Goal: Information Seeking & Learning: Find contact information

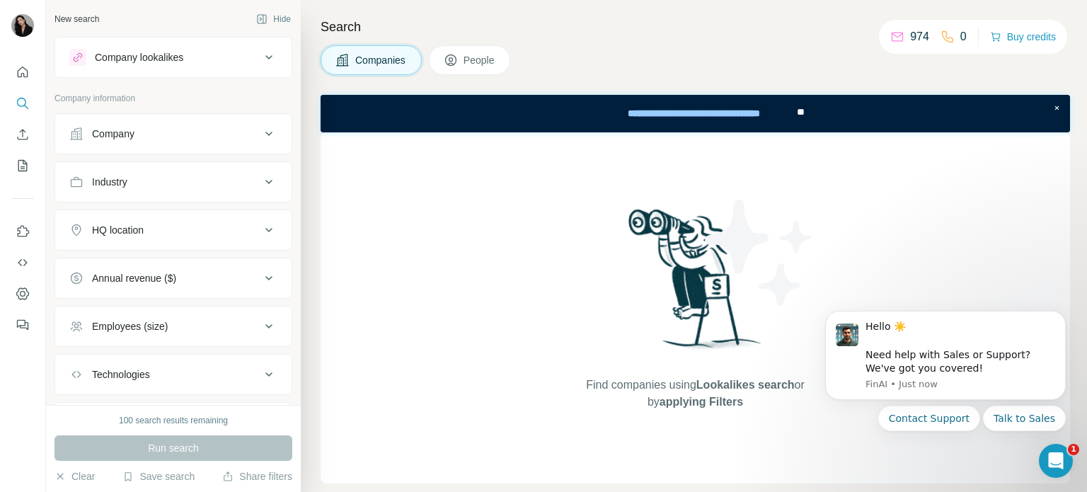
drag, startPoint x: 728, startPoint y: 39, endPoint x: 695, endPoint y: 65, distance: 41.8
click at [728, 40] on div "Search Companies People Find companies using Lookalikes search or by applying F…" at bounding box center [694, 246] width 786 height 492
click at [643, 72] on div "Companies People" at bounding box center [696, 60] width 750 height 30
click at [207, 64] on div "Company lookalikes" at bounding box center [164, 57] width 191 height 17
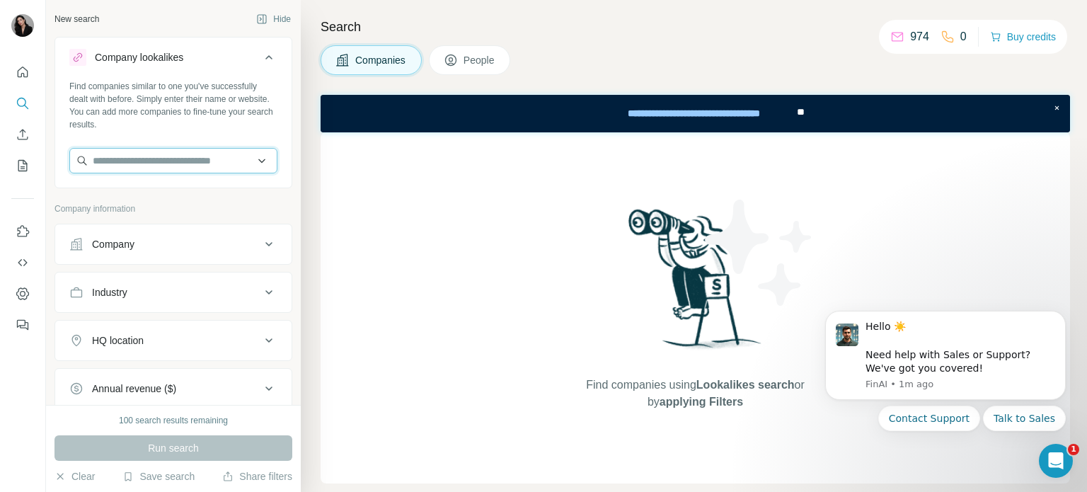
click at [249, 166] on input "text" at bounding box center [173, 160] width 208 height 25
click at [252, 164] on input "text" at bounding box center [173, 160] width 208 height 25
click at [267, 59] on button "Company lookalikes" at bounding box center [173, 60] width 236 height 40
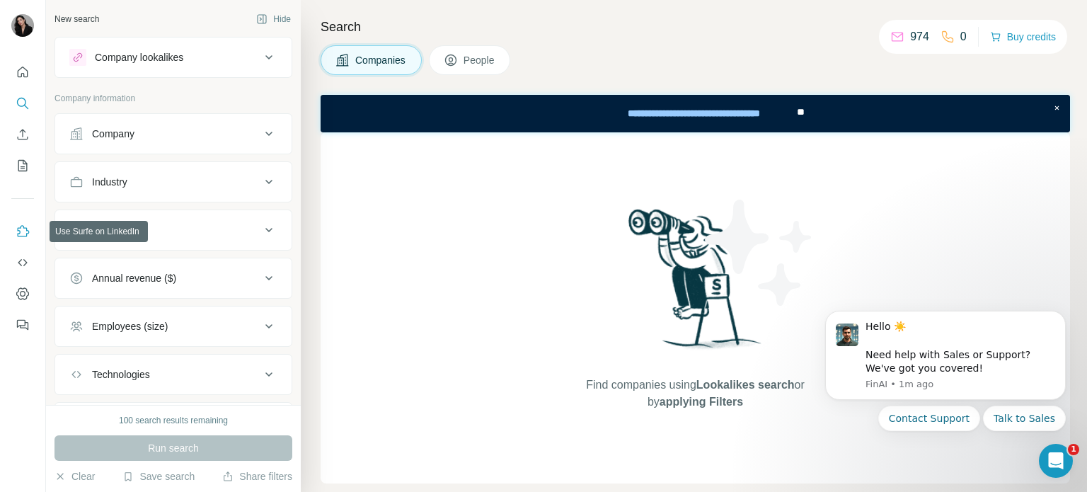
click at [23, 232] on icon "Use Surfe on LinkedIn" at bounding box center [23, 231] width 14 height 14
click at [166, 138] on div "Company" at bounding box center [164, 134] width 191 height 14
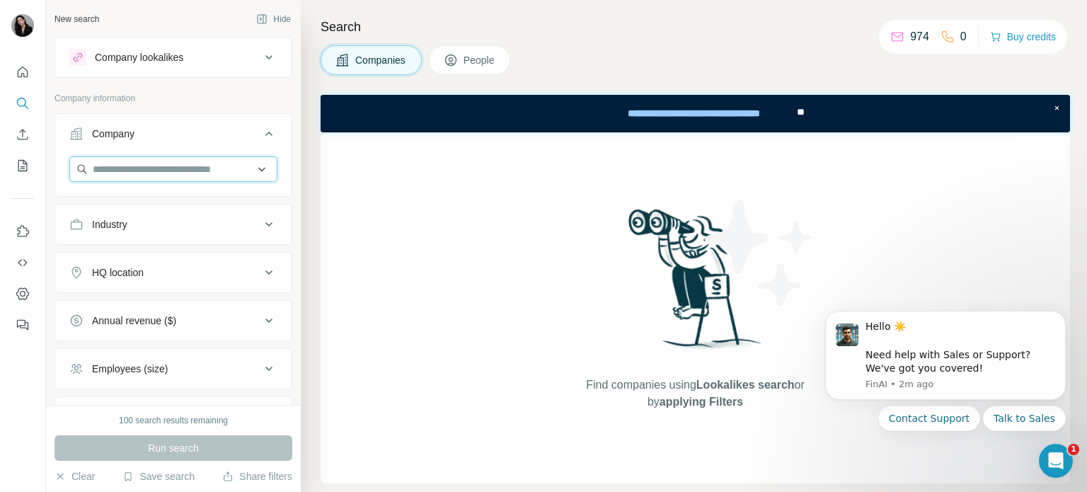
click at [173, 168] on input "text" at bounding box center [173, 168] width 208 height 25
click at [156, 176] on input "text" at bounding box center [173, 168] width 208 height 25
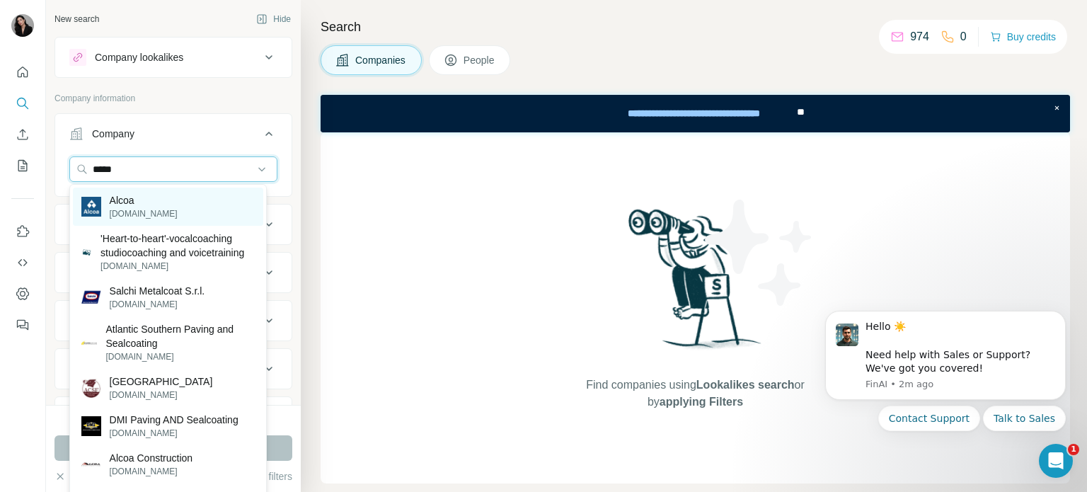
type input "*****"
click at [163, 217] on div "Alcoa [DOMAIN_NAME]" at bounding box center [168, 207] width 190 height 38
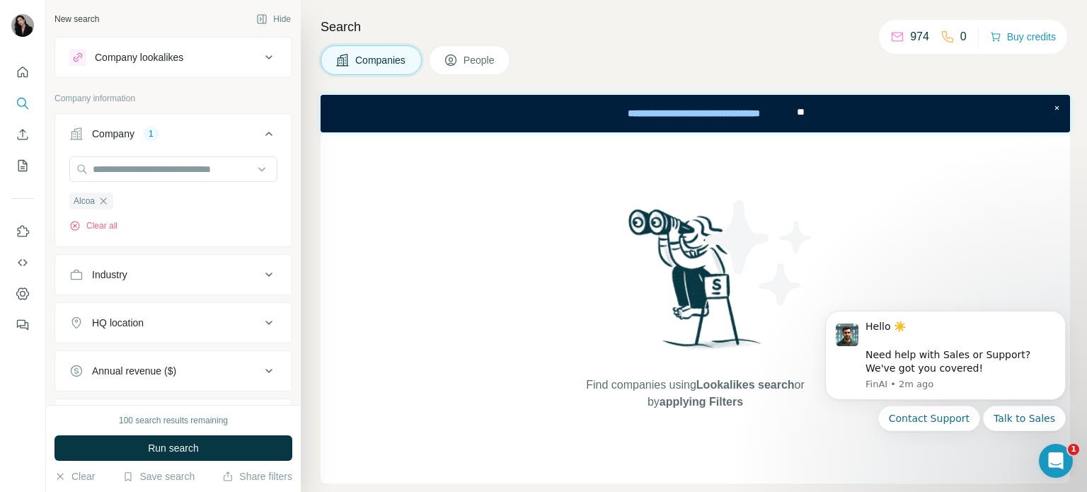
click at [213, 322] on div "HQ location" at bounding box center [164, 323] width 191 height 14
click at [166, 364] on input "text" at bounding box center [173, 357] width 208 height 25
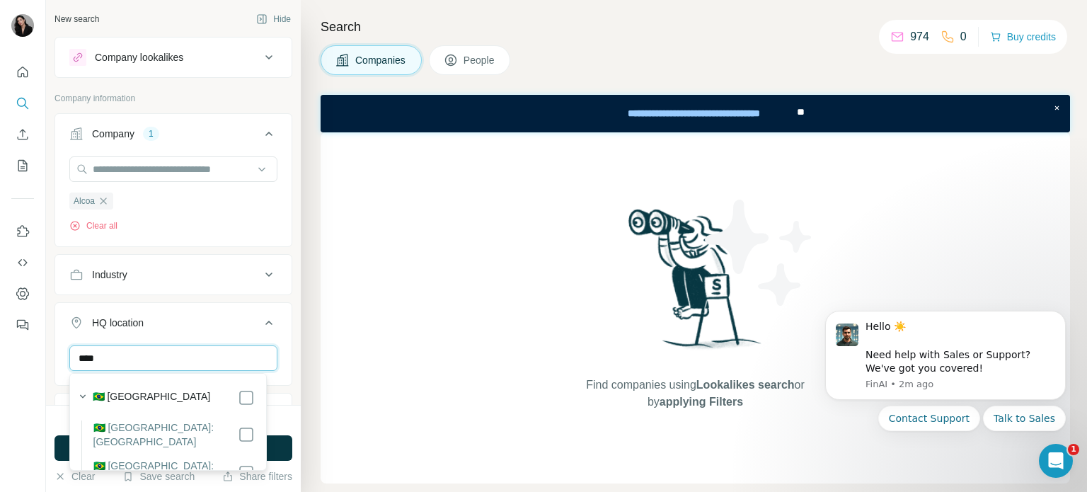
type input "****"
click at [135, 394] on div "🇧🇷 [GEOGRAPHIC_DATA]" at bounding box center [174, 397] width 162 height 17
click at [284, 297] on div "New search Hide Company lookalikes Company information Company 1 Alcoa Clear al…" at bounding box center [173, 202] width 255 height 405
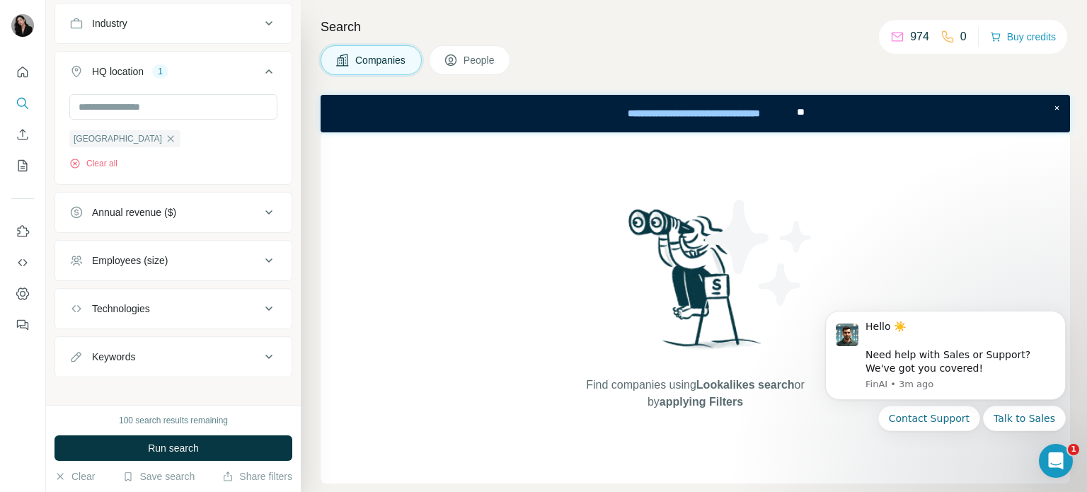
scroll to position [261, 0]
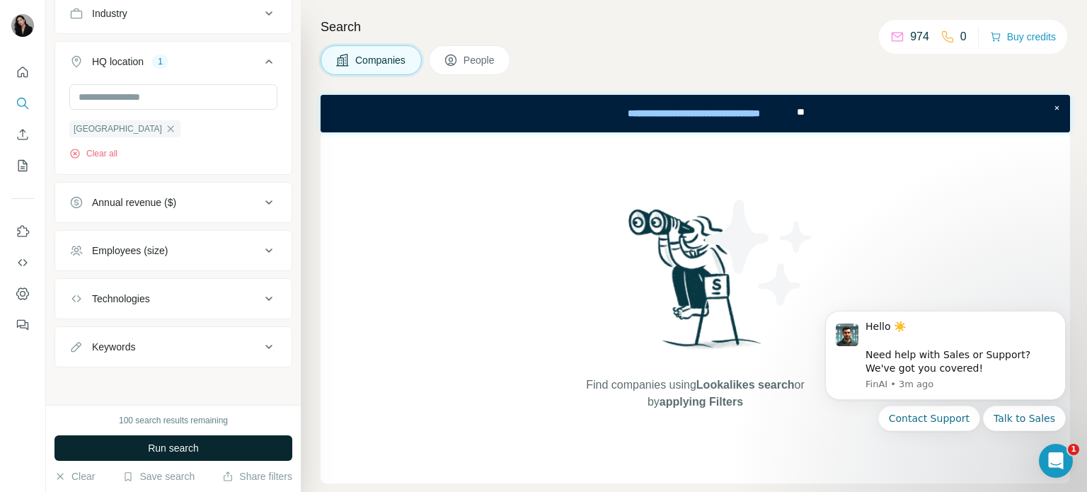
click at [200, 447] on button "Run search" at bounding box center [174, 447] width 238 height 25
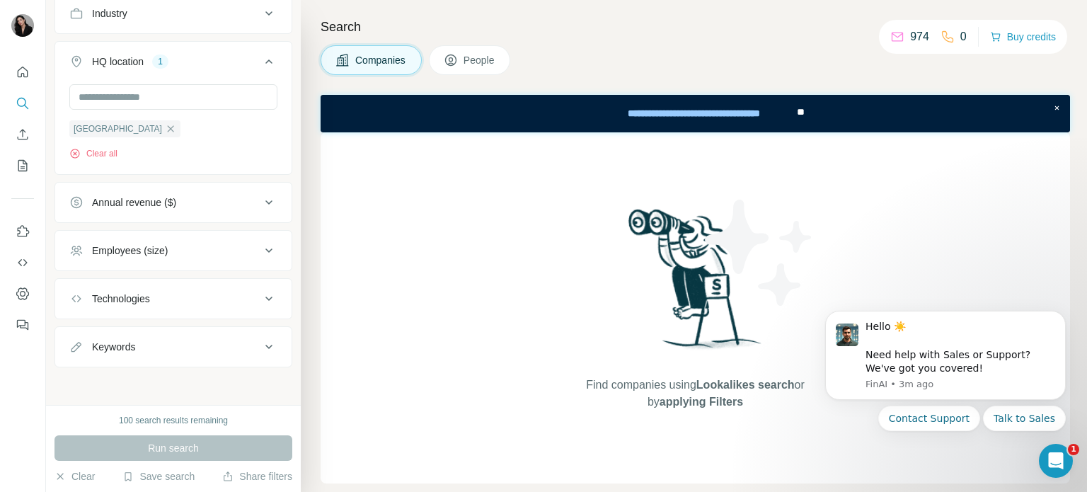
click at [468, 56] on span "People" at bounding box center [480, 60] width 33 height 14
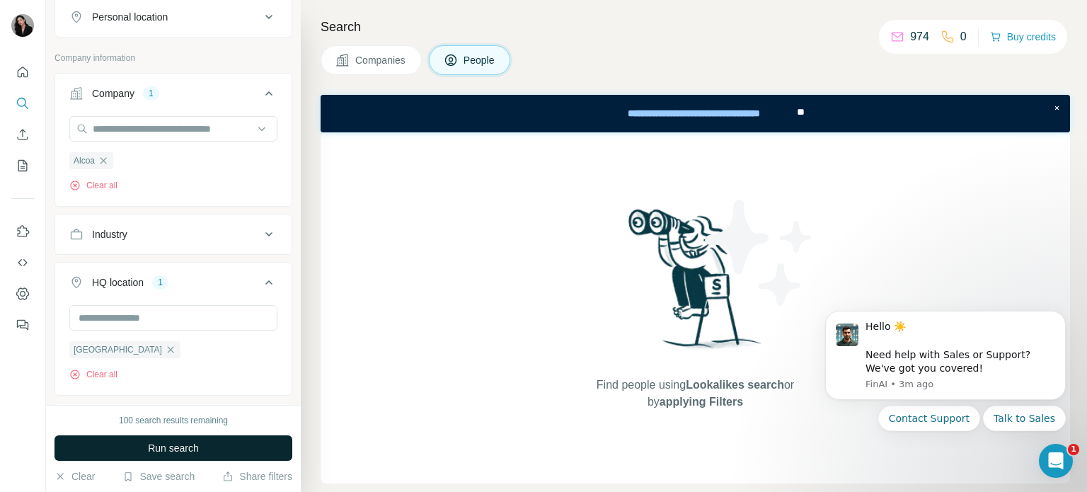
click at [195, 444] on span "Run search" at bounding box center [173, 448] width 51 height 14
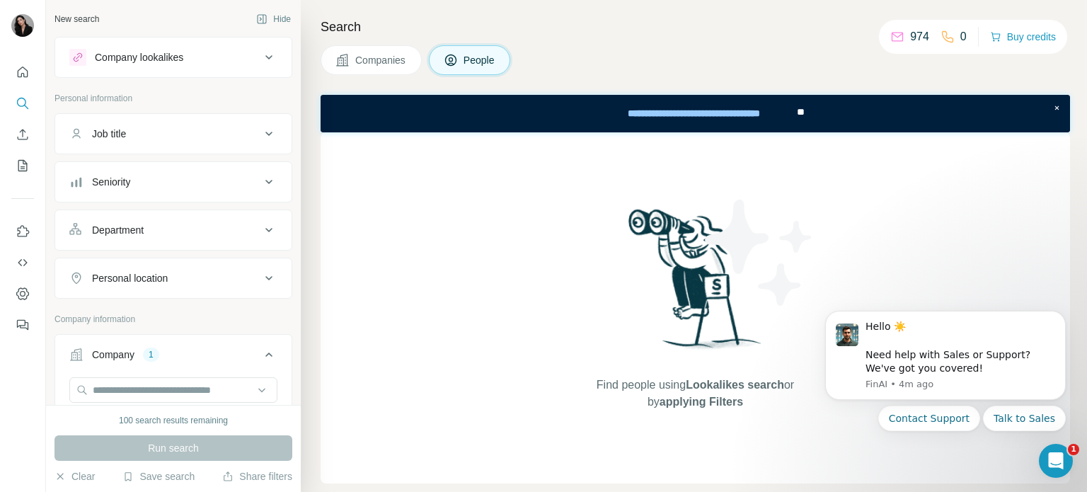
click at [263, 61] on icon at bounding box center [268, 57] width 17 height 17
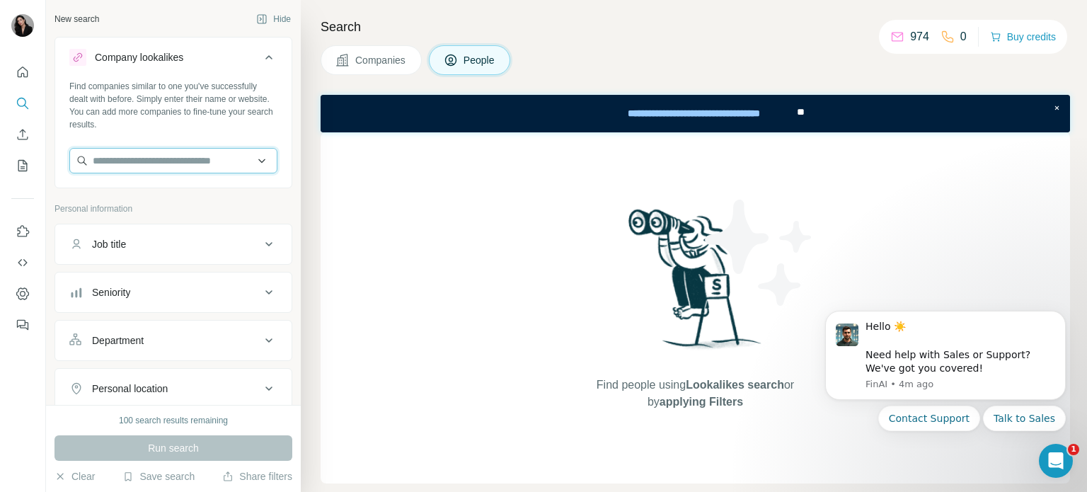
click at [252, 165] on input "text" at bounding box center [173, 160] width 208 height 25
click at [177, 158] on input "text" at bounding box center [173, 160] width 208 height 25
click at [203, 71] on button "Company lookalikes" at bounding box center [173, 60] width 236 height 40
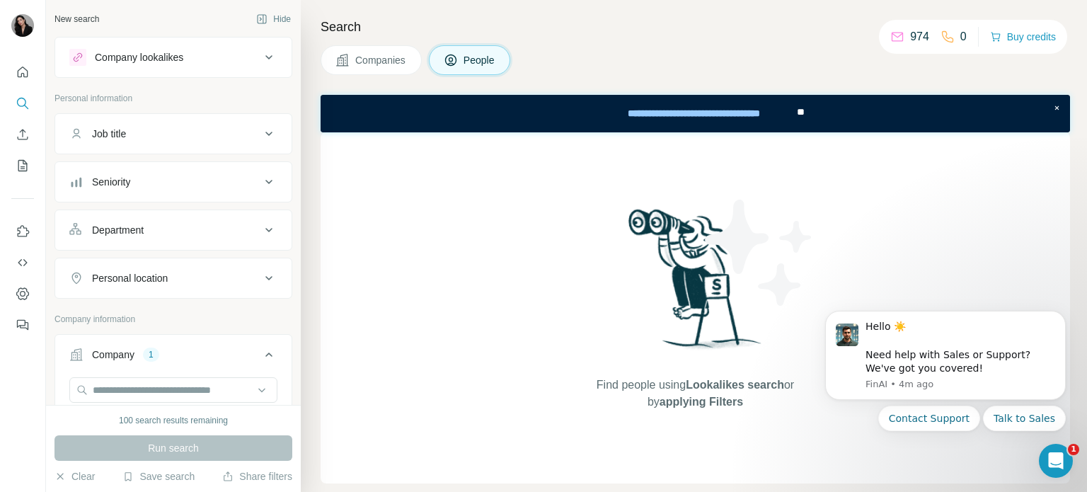
click at [183, 62] on div "Company lookalikes" at bounding box center [139, 57] width 88 height 14
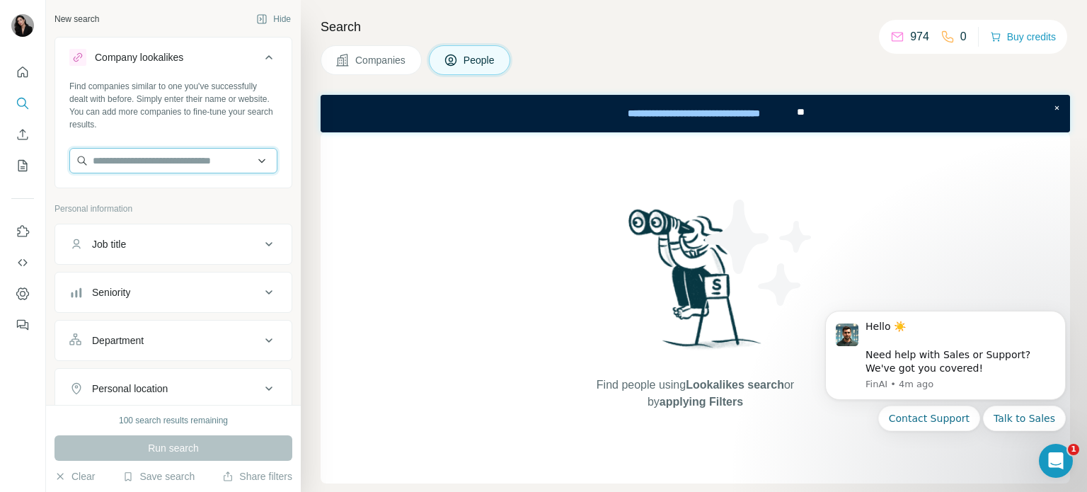
click at [158, 163] on input "text" at bounding box center [173, 160] width 208 height 25
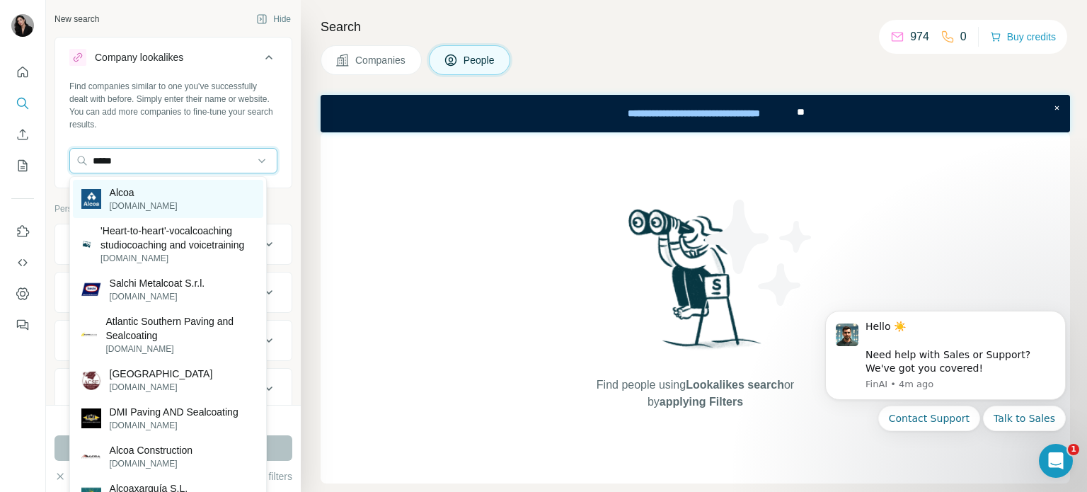
type input "*****"
click at [175, 195] on div "Alcoa [DOMAIN_NAME]" at bounding box center [168, 199] width 190 height 38
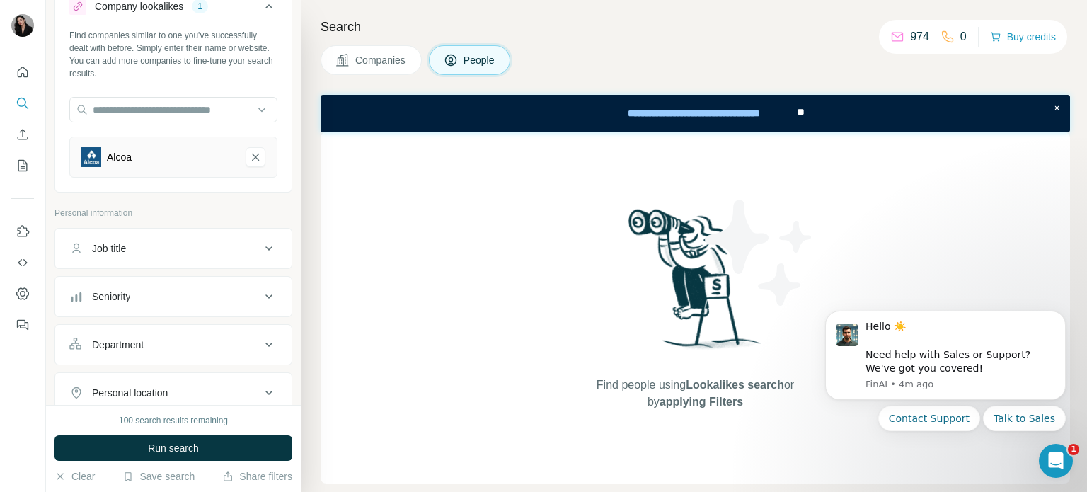
scroll to position [71, 0]
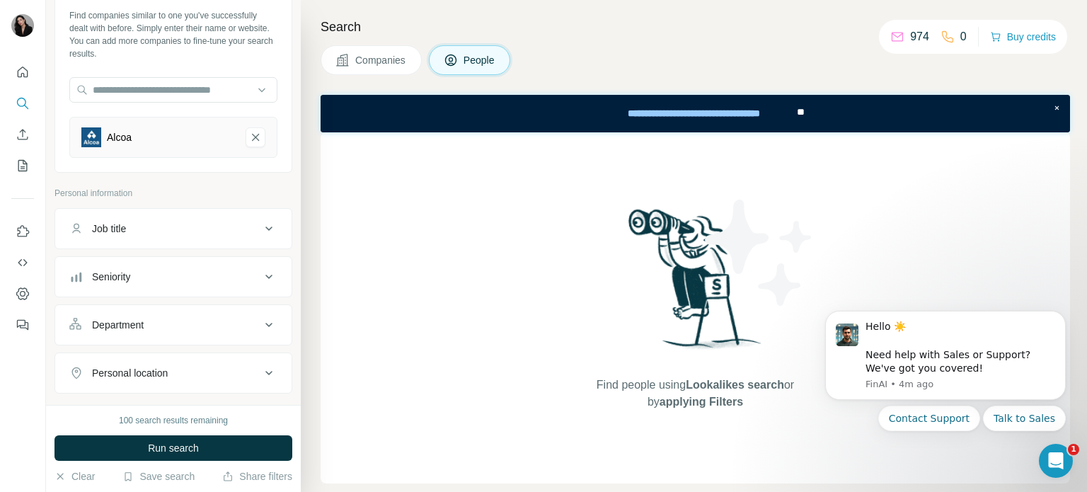
click at [176, 231] on div "Job title" at bounding box center [164, 229] width 191 height 14
click at [166, 265] on input "text" at bounding box center [159, 263] width 180 height 25
click at [187, 190] on p "Personal information" at bounding box center [174, 193] width 238 height 13
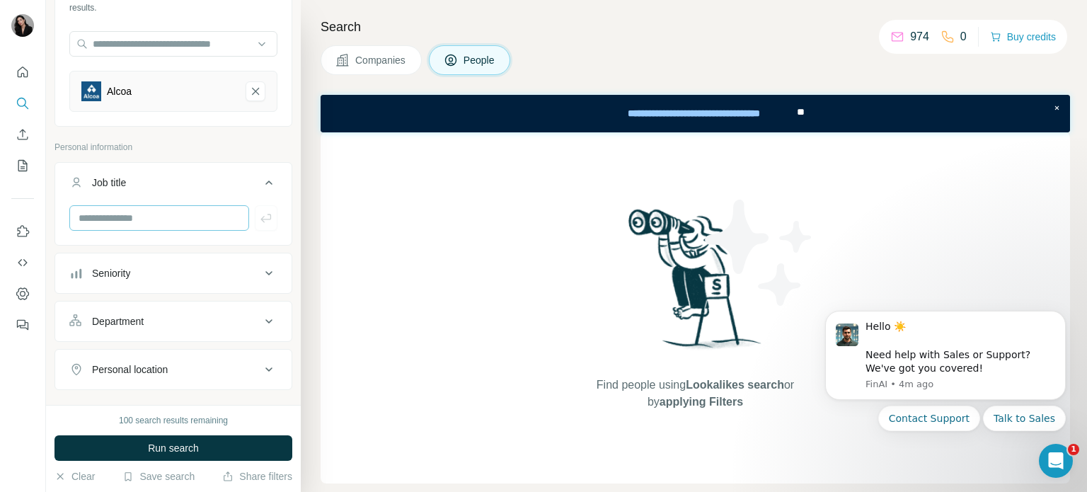
scroll to position [142, 0]
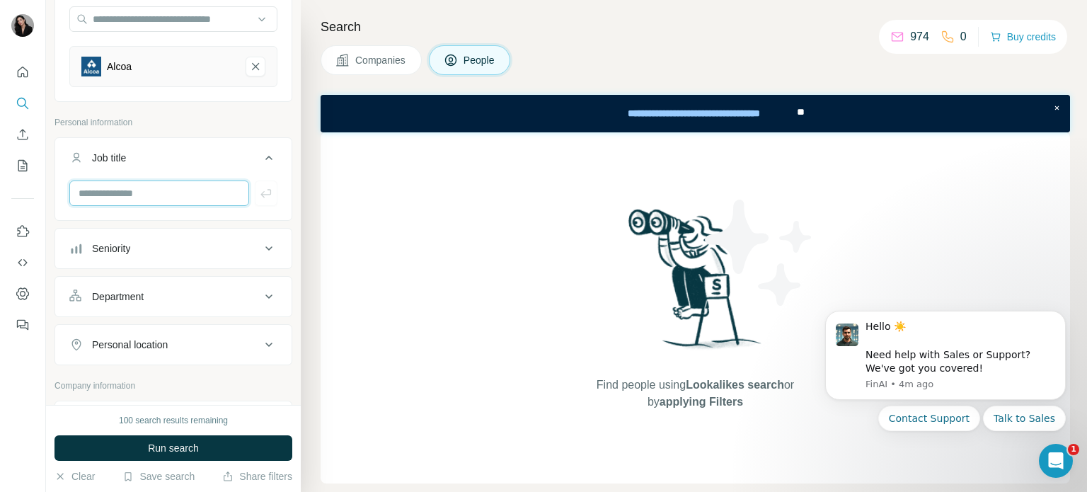
click at [150, 190] on input "text" at bounding box center [159, 193] width 180 height 25
click at [173, 290] on div "Department" at bounding box center [164, 297] width 191 height 14
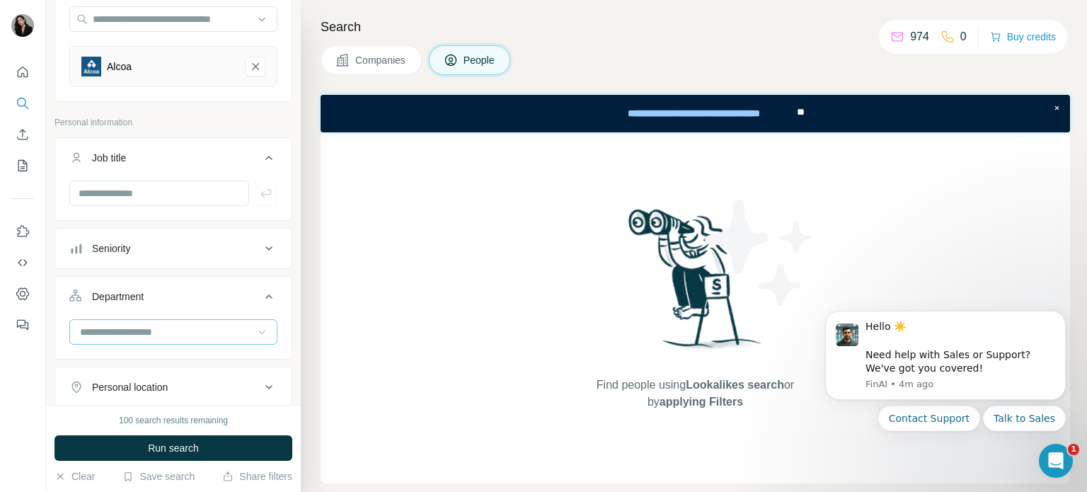
click at [258, 331] on icon at bounding box center [261, 333] width 7 height 4
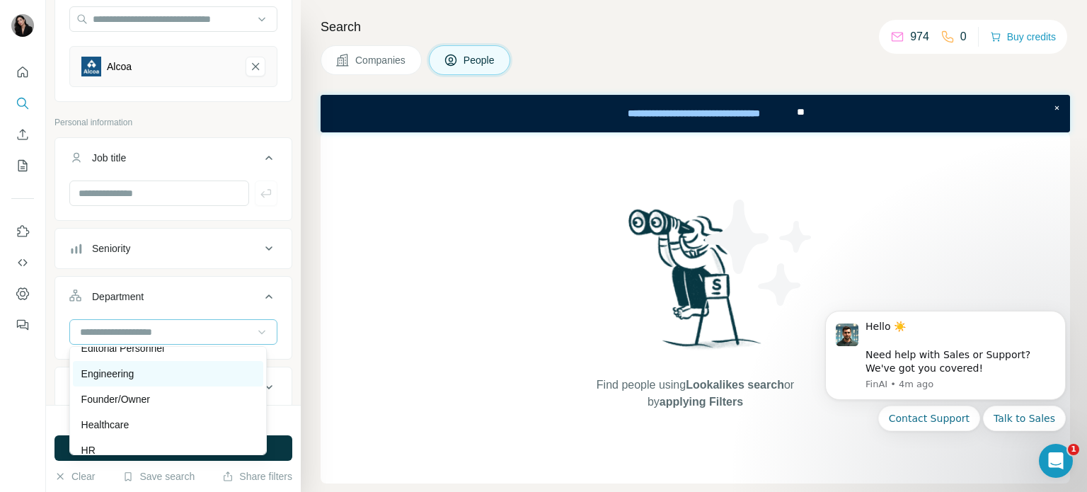
click at [162, 370] on div "Engineering" at bounding box center [167, 374] width 173 height 14
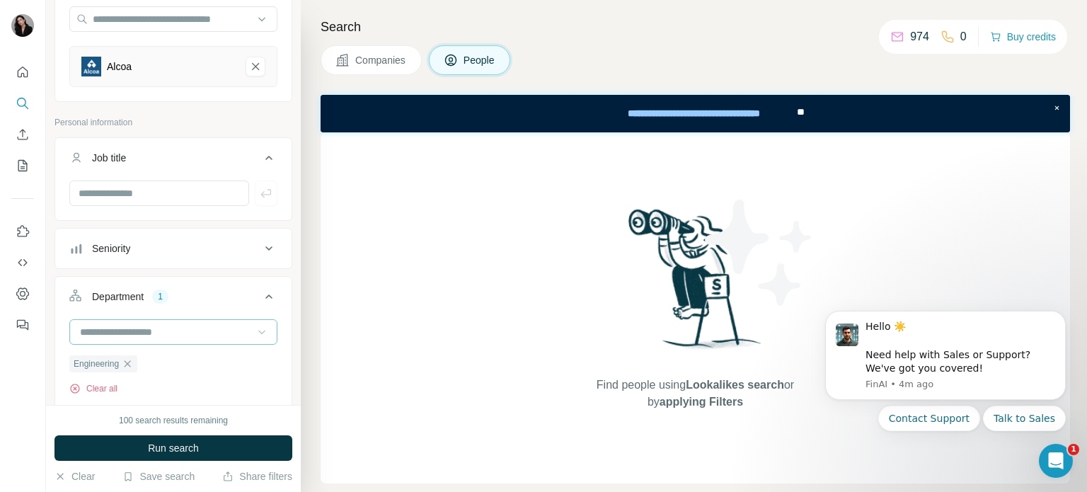
click at [255, 334] on icon at bounding box center [262, 332] width 14 height 14
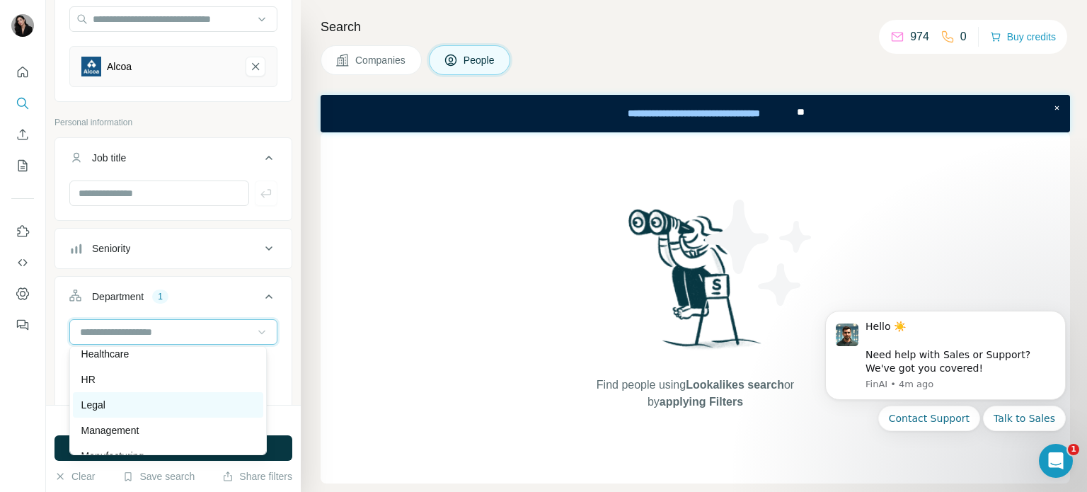
scroll to position [283, 0]
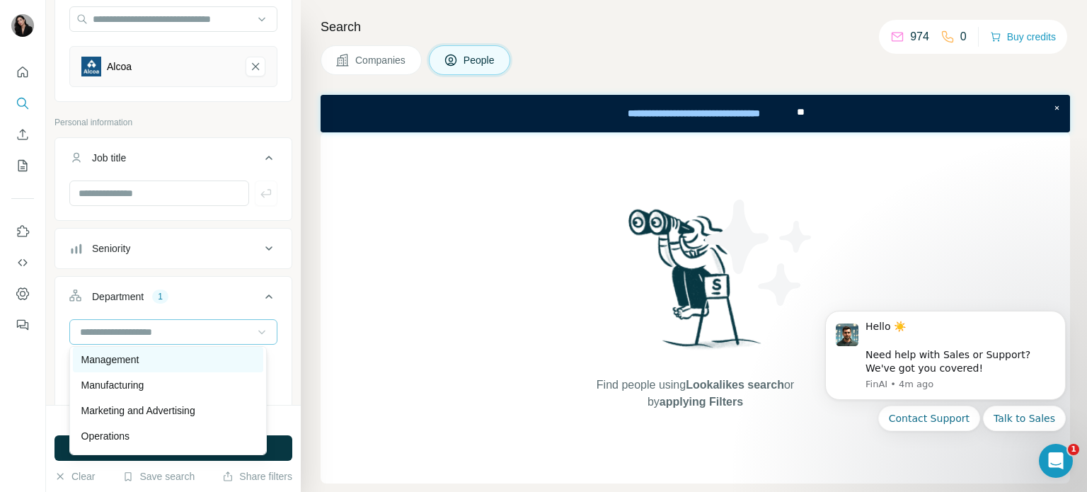
click at [174, 365] on div "Management" at bounding box center [167, 360] width 173 height 14
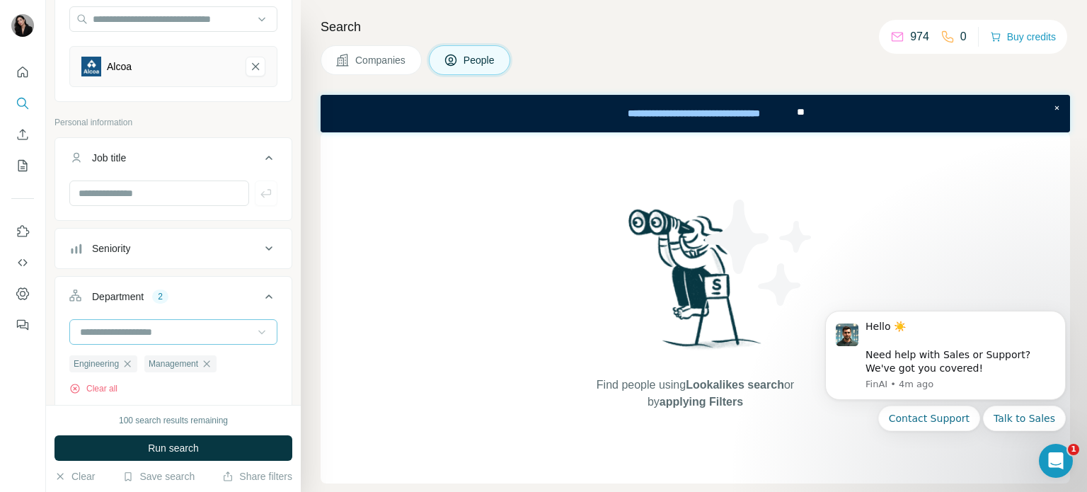
click at [234, 328] on input at bounding box center [166, 332] width 175 height 16
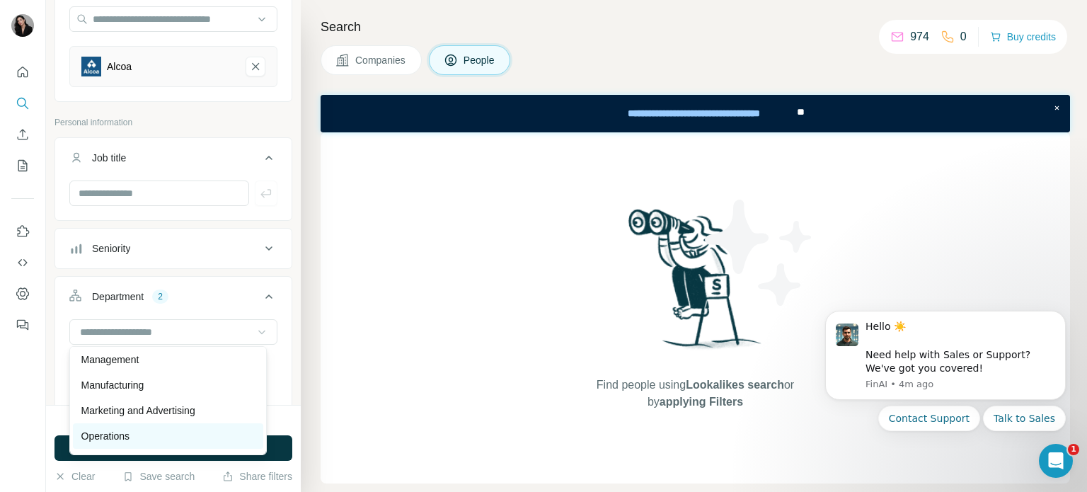
click at [170, 430] on div "Operations" at bounding box center [167, 436] width 173 height 14
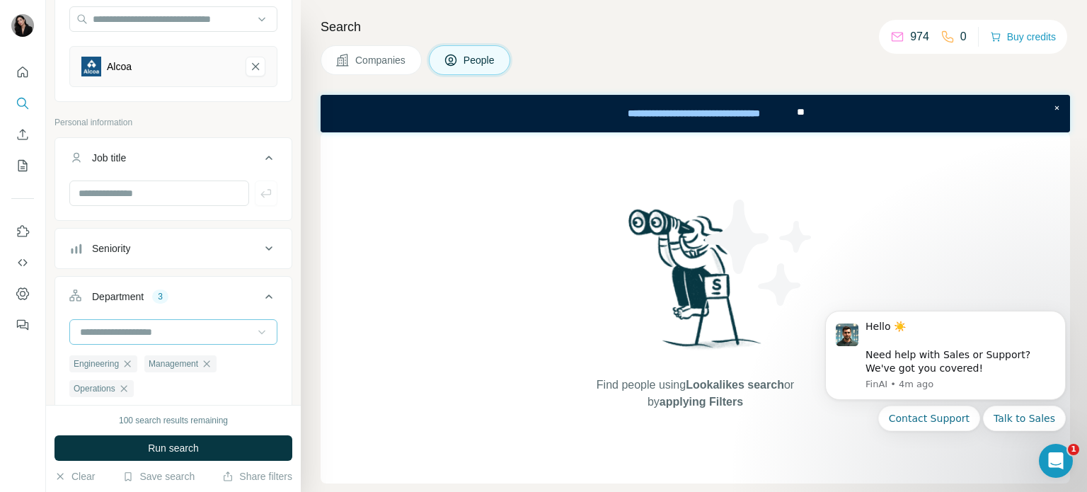
click at [234, 332] on input at bounding box center [166, 332] width 175 height 16
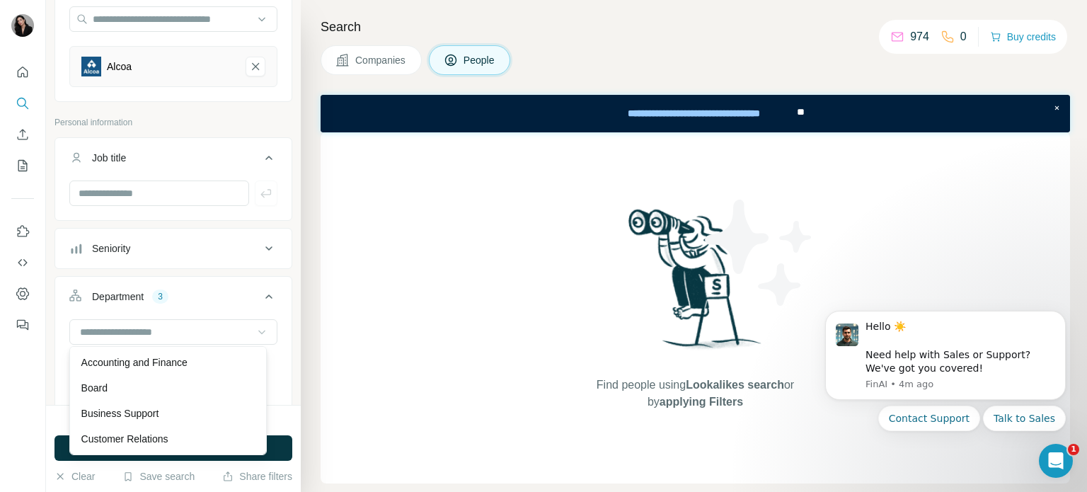
click at [207, 297] on div "Department 3" at bounding box center [164, 297] width 191 height 14
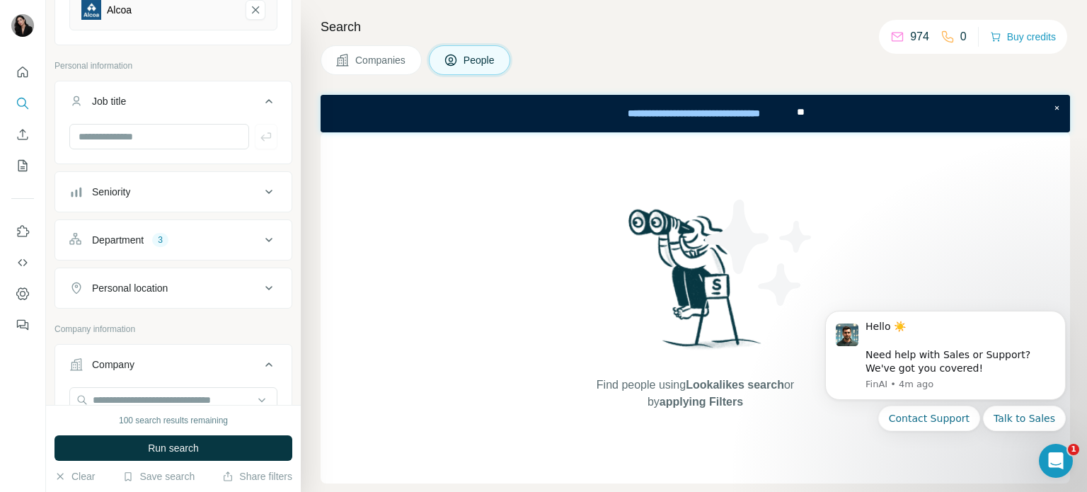
scroll to position [212, 0]
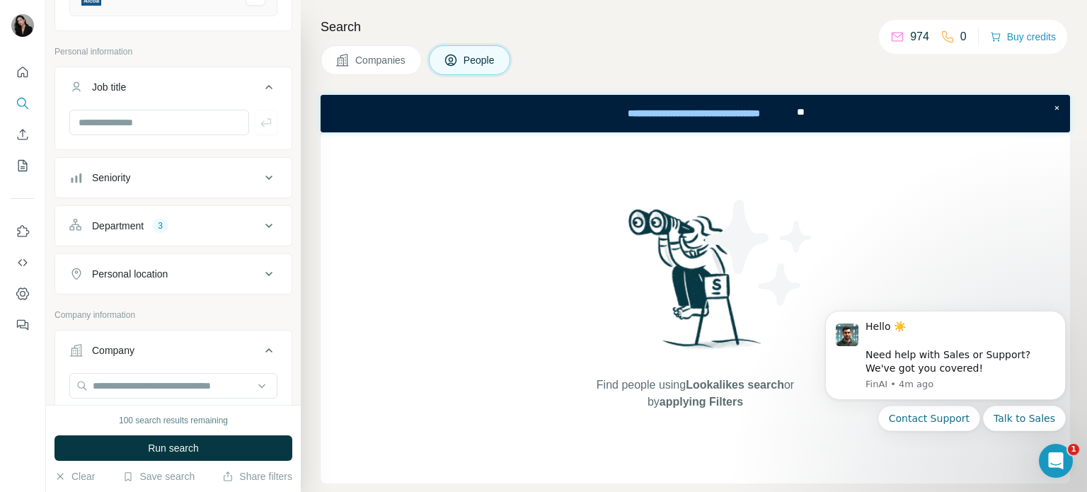
click at [217, 277] on div "Personal location" at bounding box center [164, 274] width 191 height 14
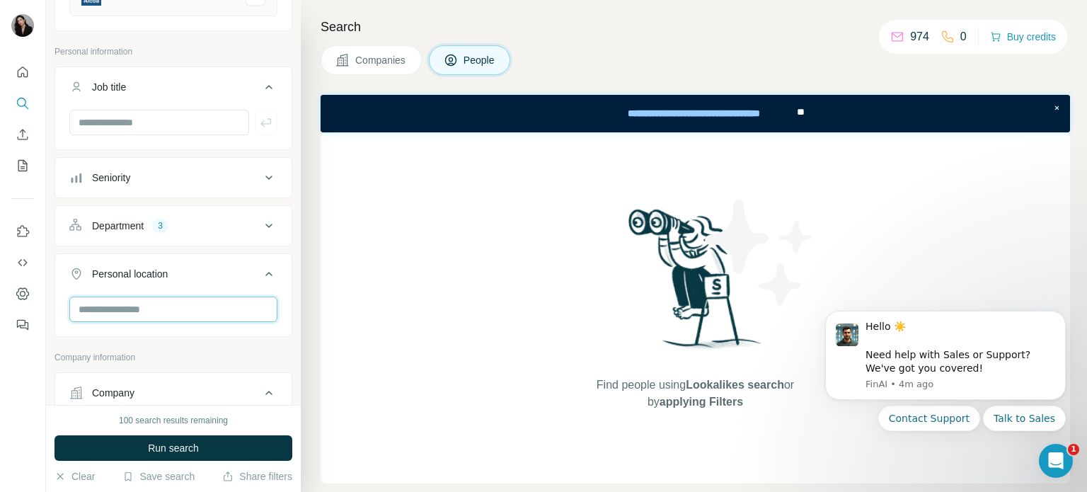
click at [224, 308] on input "text" at bounding box center [173, 309] width 208 height 25
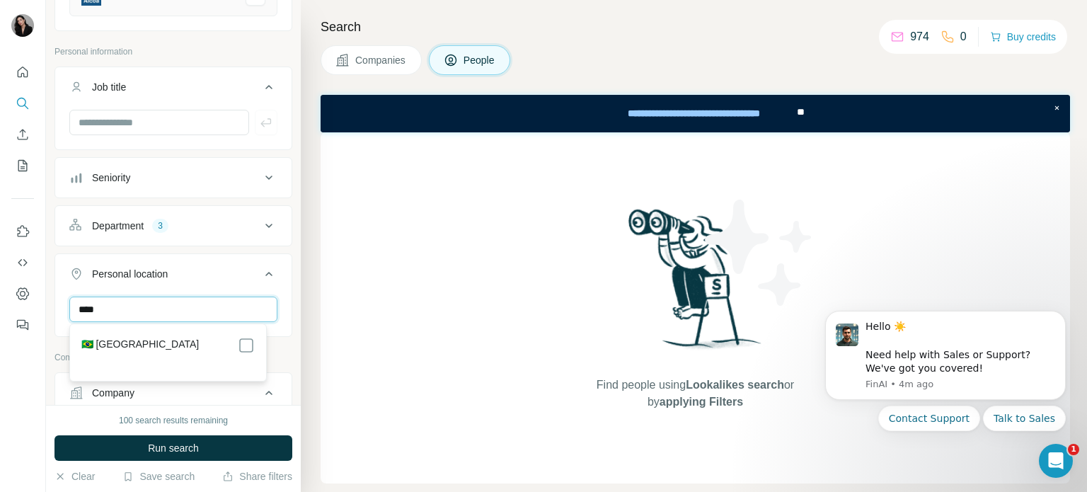
type input "****"
drag, startPoint x: 283, startPoint y: 357, endPoint x: 276, endPoint y: 360, distance: 7.6
click at [281, 356] on div "New search Hide Company lookalikes 1 Find companies similar to one you've succe…" at bounding box center [173, 202] width 255 height 405
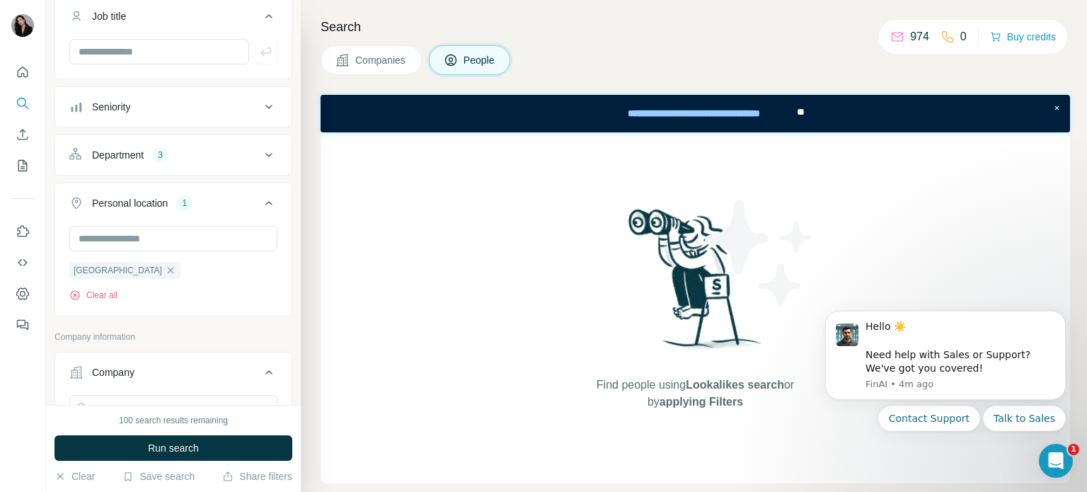
scroll to position [425, 0]
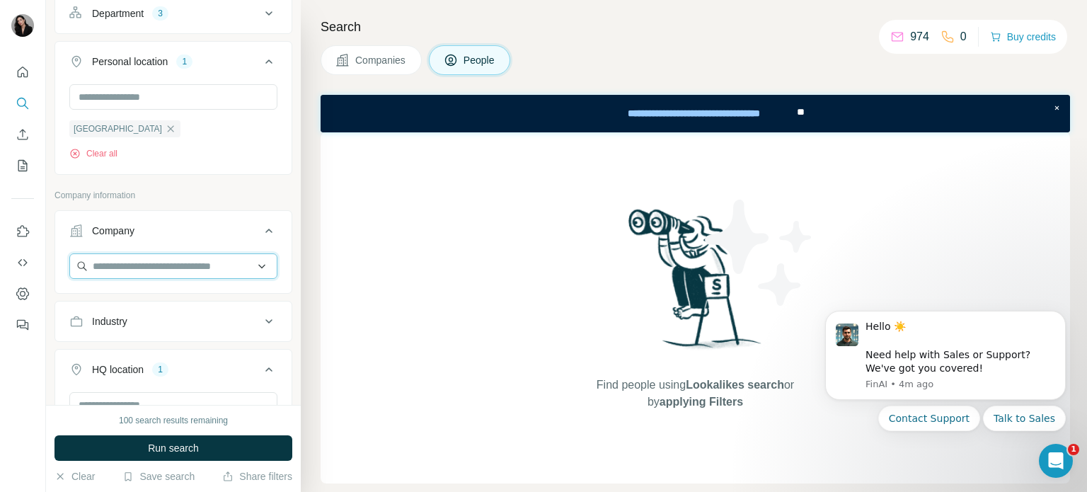
click at [251, 270] on input "text" at bounding box center [173, 265] width 208 height 25
click at [249, 263] on input "text" at bounding box center [173, 265] width 208 height 25
click at [213, 266] on input "text" at bounding box center [173, 265] width 208 height 25
click at [195, 185] on div "Company lookalikes 1 Find companies similar to one you've successfully dealt wi…" at bounding box center [174, 182] width 238 height 1140
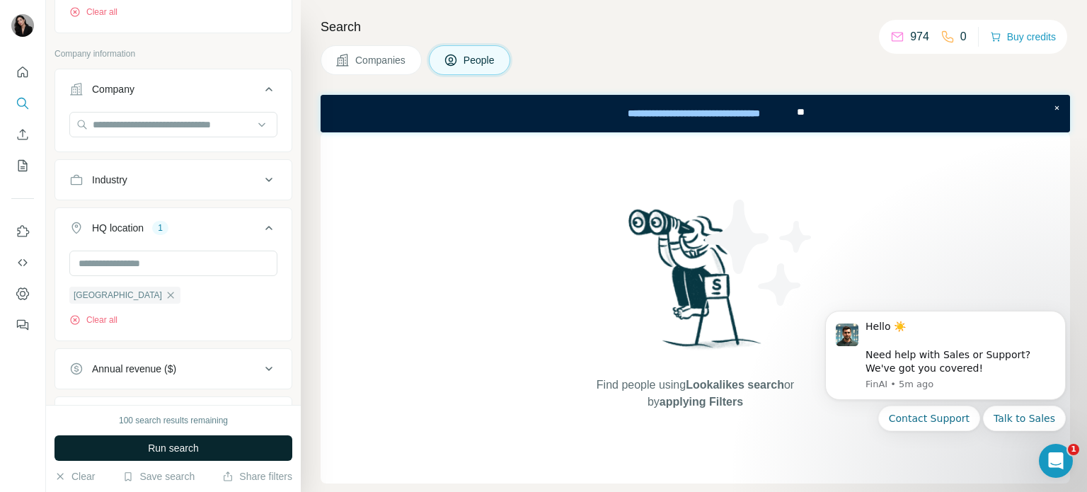
click at [183, 452] on span "Run search" at bounding box center [173, 448] width 51 height 14
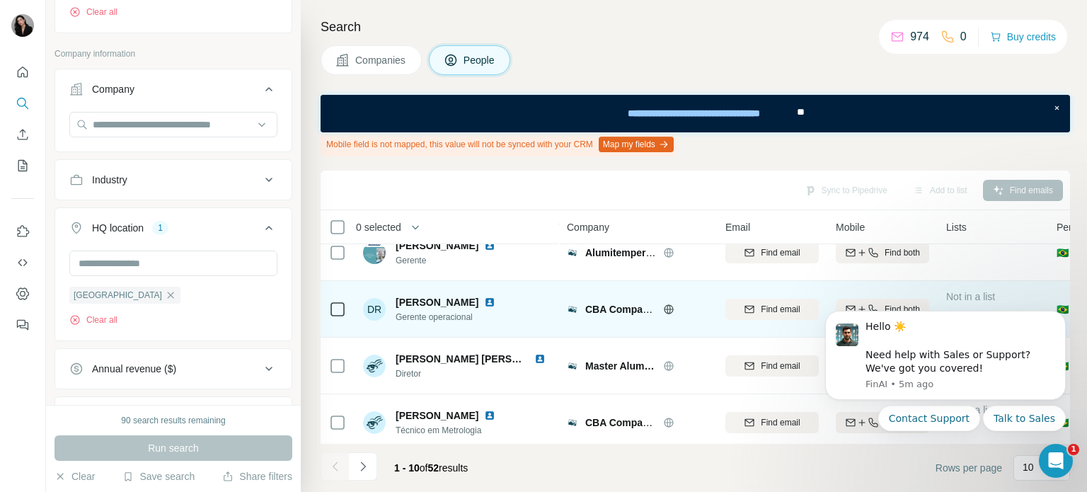
scroll to position [142, 0]
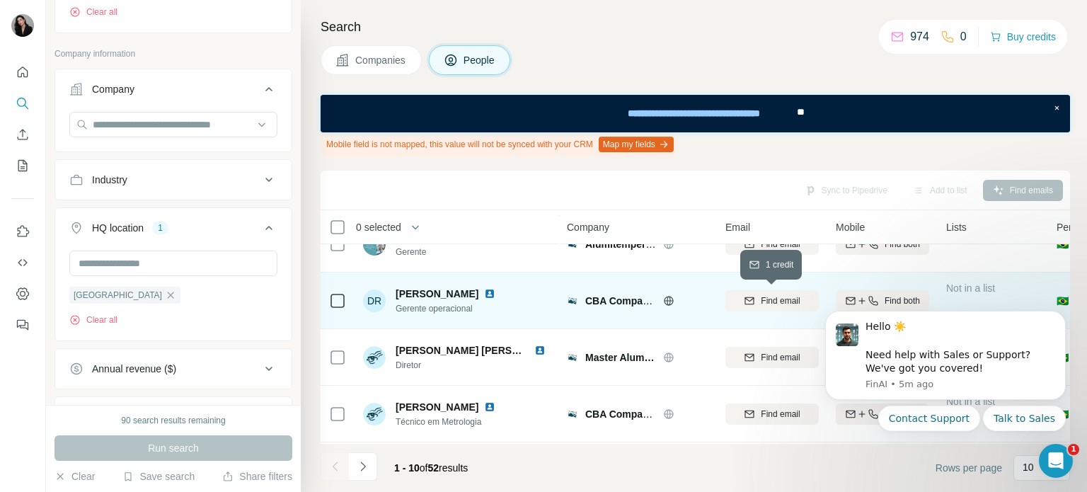
click at [778, 300] on span "Find email" at bounding box center [780, 300] width 39 height 13
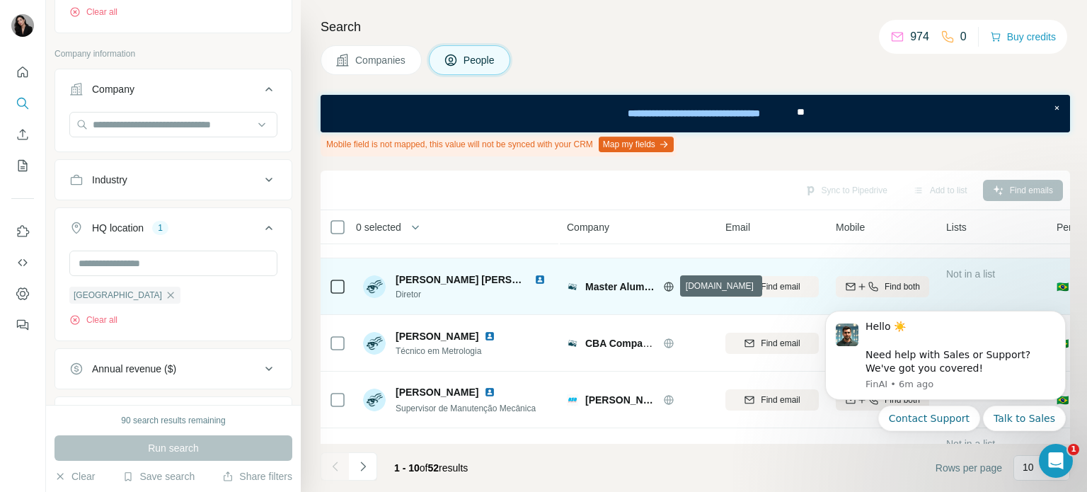
drag, startPoint x: 671, startPoint y: 287, endPoint x: 612, endPoint y: 264, distance: 63.6
click at [545, 187] on div "Sync to Pipedrive Add to list Find emails" at bounding box center [695, 190] width 735 height 25
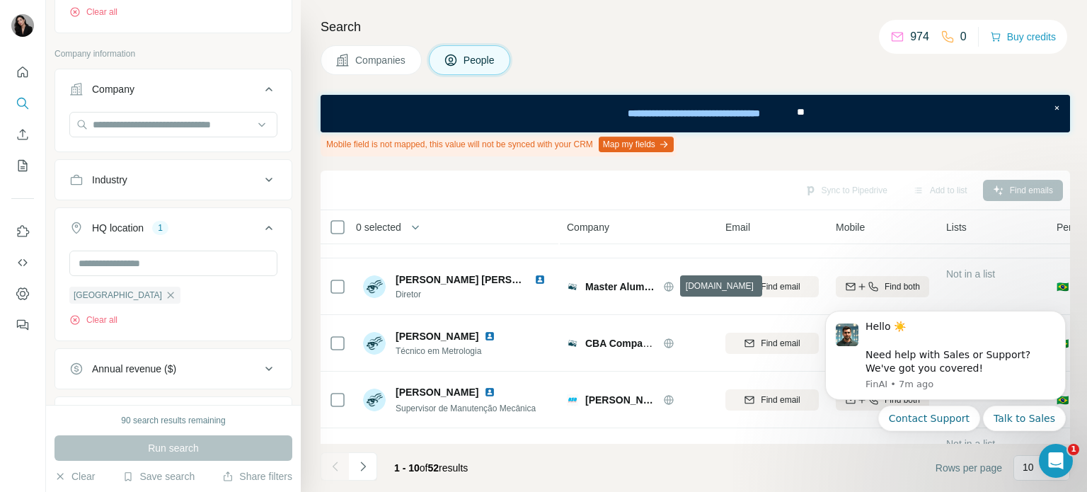
drag, startPoint x: 666, startPoint y: 284, endPoint x: 555, endPoint y: 195, distance: 142.5
click at [554, 195] on div "Sync to Pipedrive Add to list Find emails" at bounding box center [695, 190] width 735 height 25
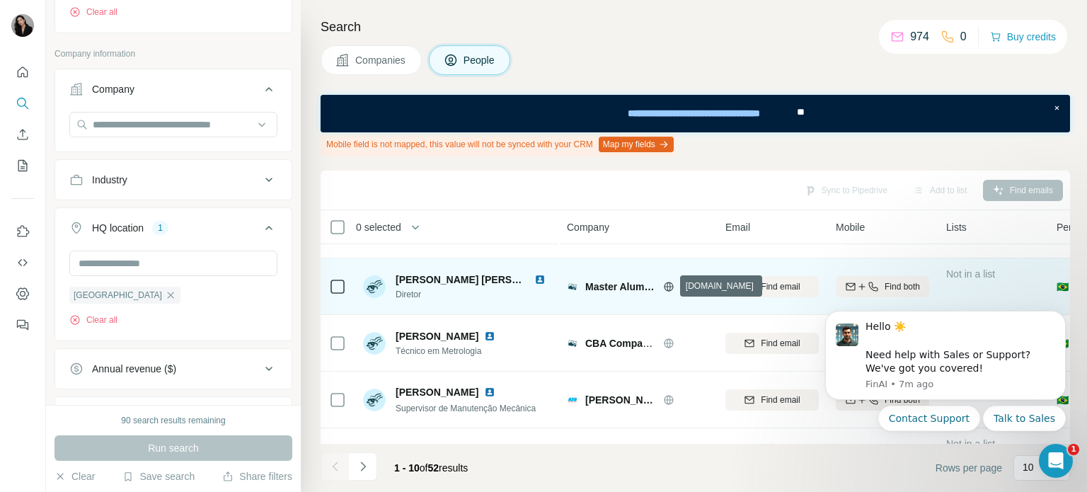
click at [670, 285] on icon at bounding box center [669, 286] width 4 height 9
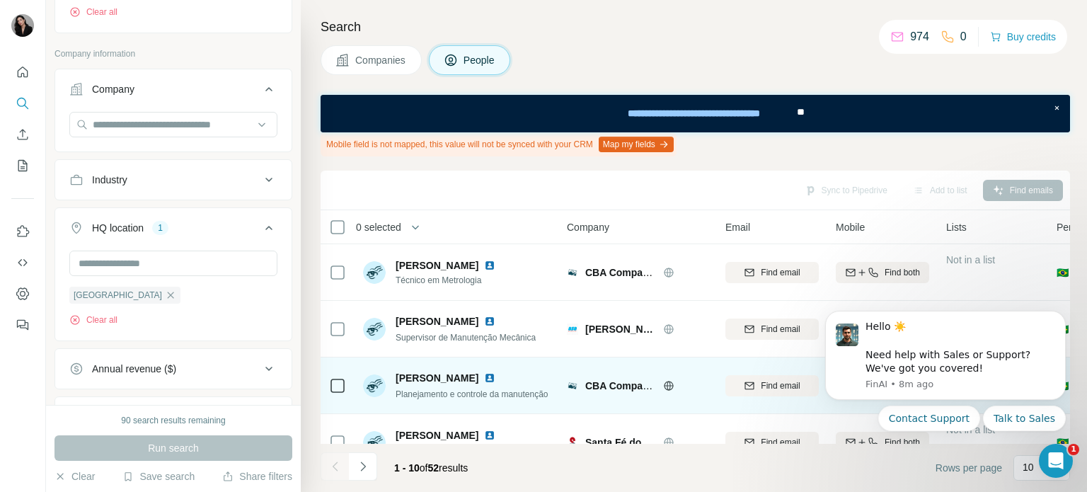
scroll to position [354, 0]
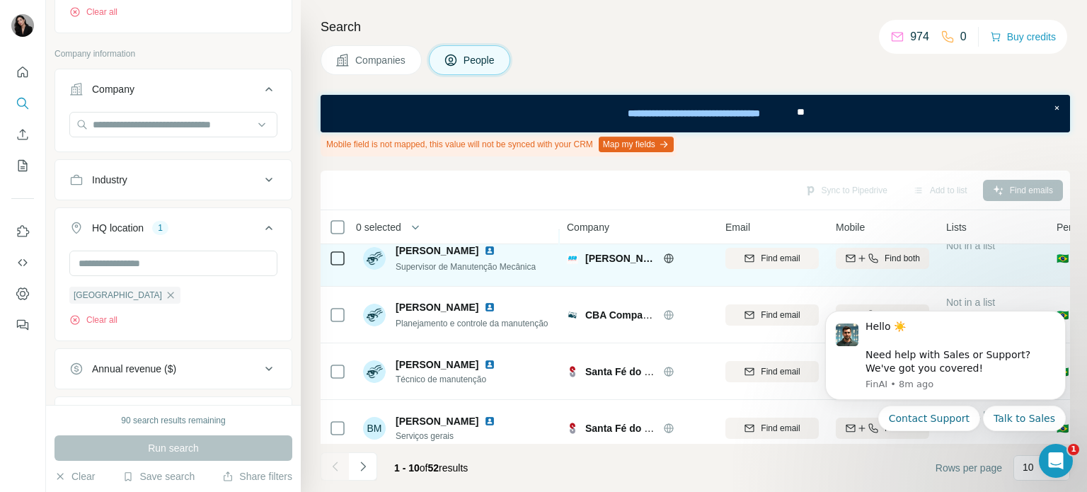
click at [666, 255] on div at bounding box center [685, 258] width 45 height 11
click at [663, 258] on icon at bounding box center [668, 258] width 11 height 11
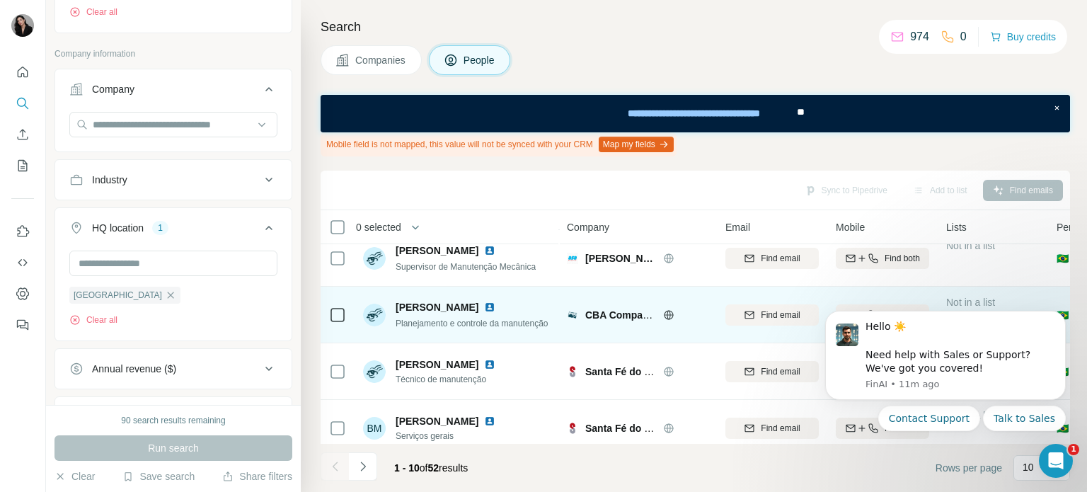
scroll to position [374, 0]
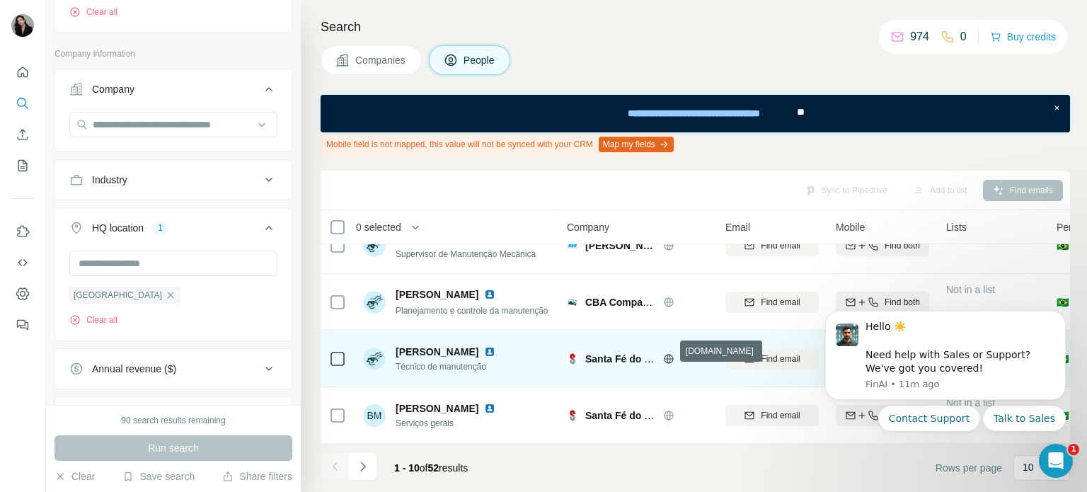
click at [666, 353] on icon at bounding box center [668, 358] width 11 height 11
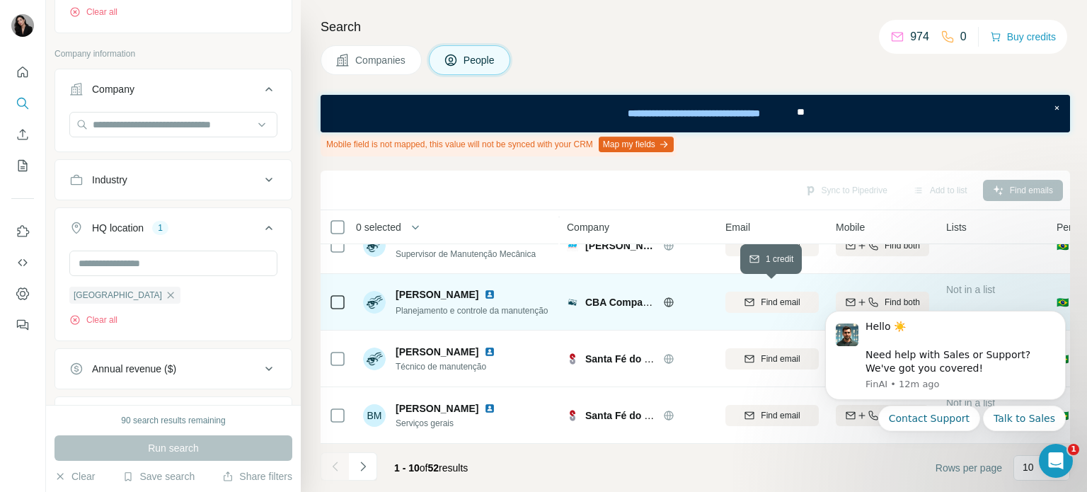
click at [773, 296] on span "Find email" at bounding box center [780, 302] width 39 height 13
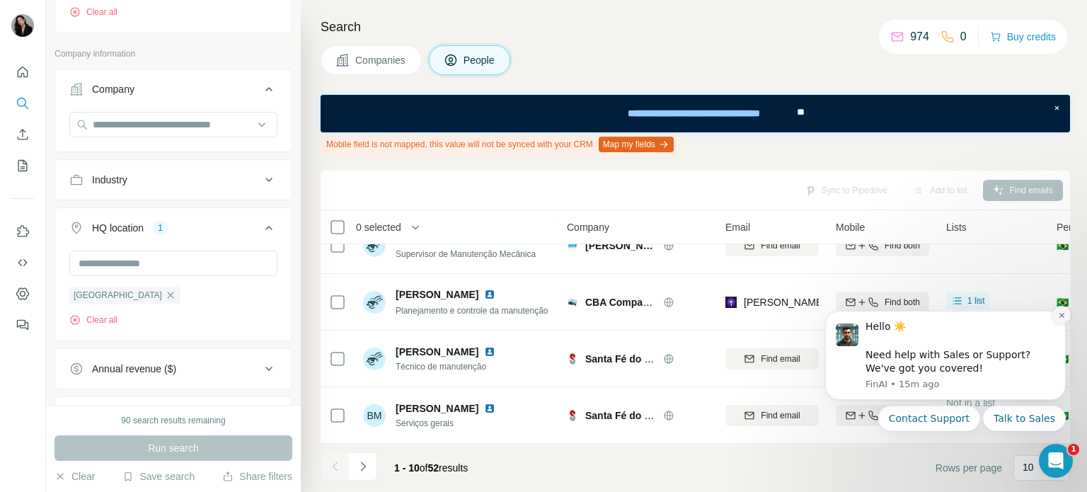
click at [1060, 316] on icon "Dismiss notification" at bounding box center [1062, 315] width 8 height 8
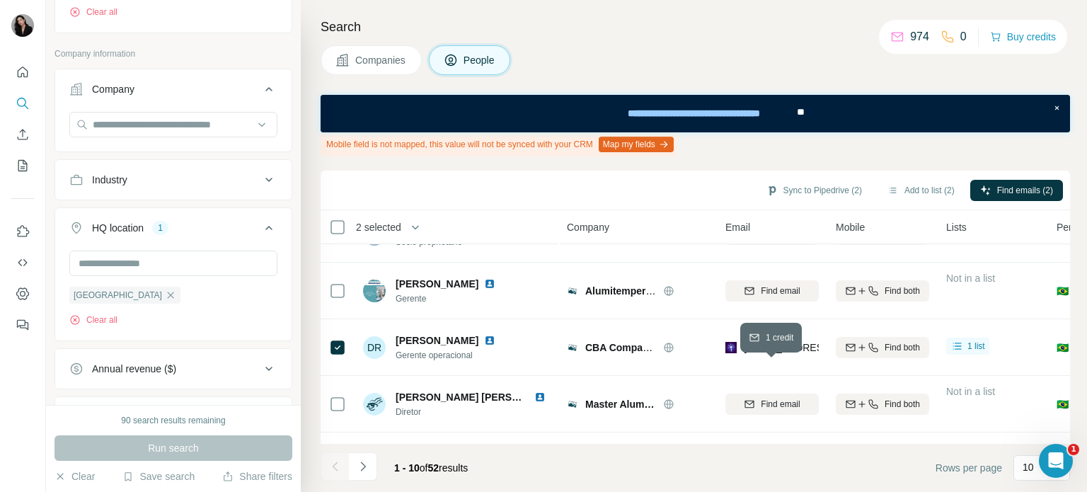
scroll to position [91, 0]
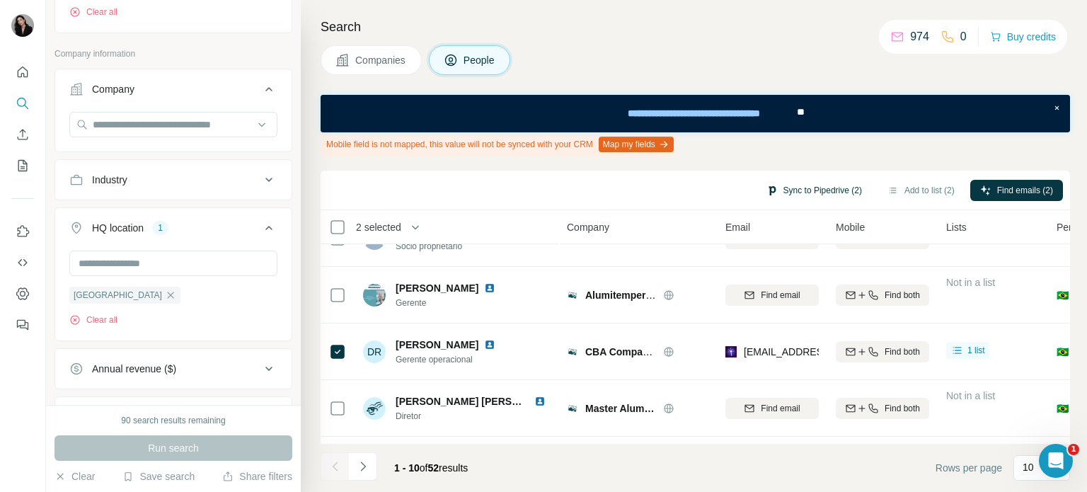
click at [806, 186] on button "Sync to Pipedrive (2)" at bounding box center [814, 190] width 115 height 21
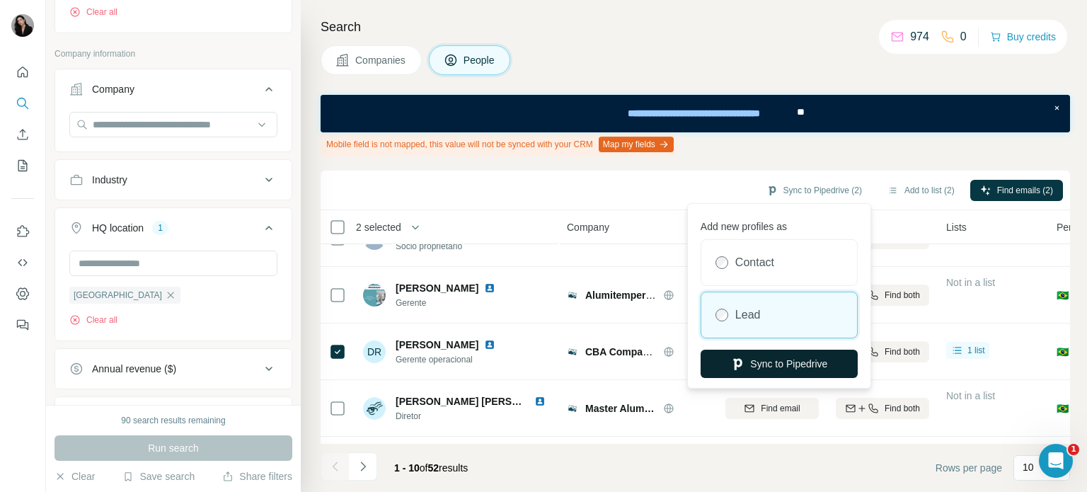
click at [770, 366] on button "Sync to Pipedrive" at bounding box center [779, 364] width 157 height 28
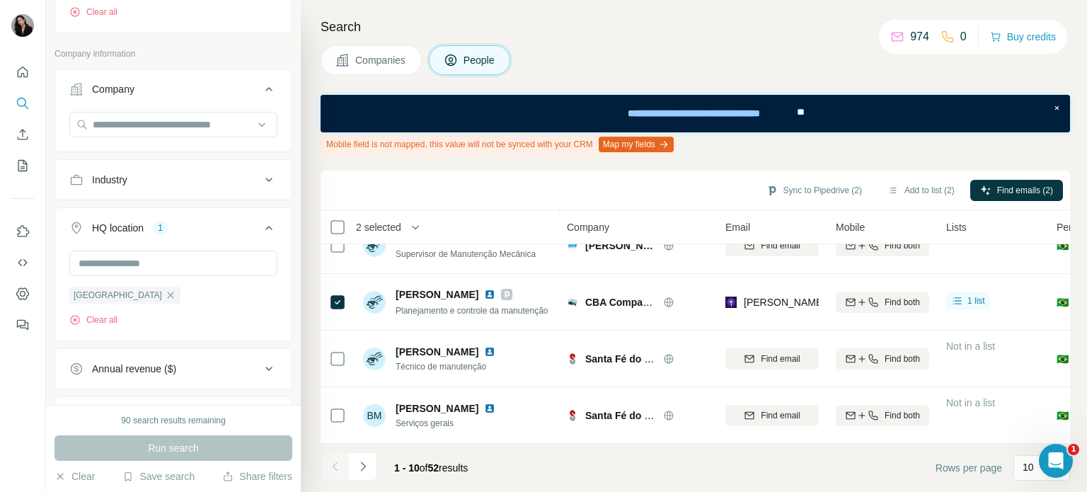
scroll to position [374, 0]
click at [365, 460] on icon "Navigate to next page" at bounding box center [363, 466] width 14 height 14
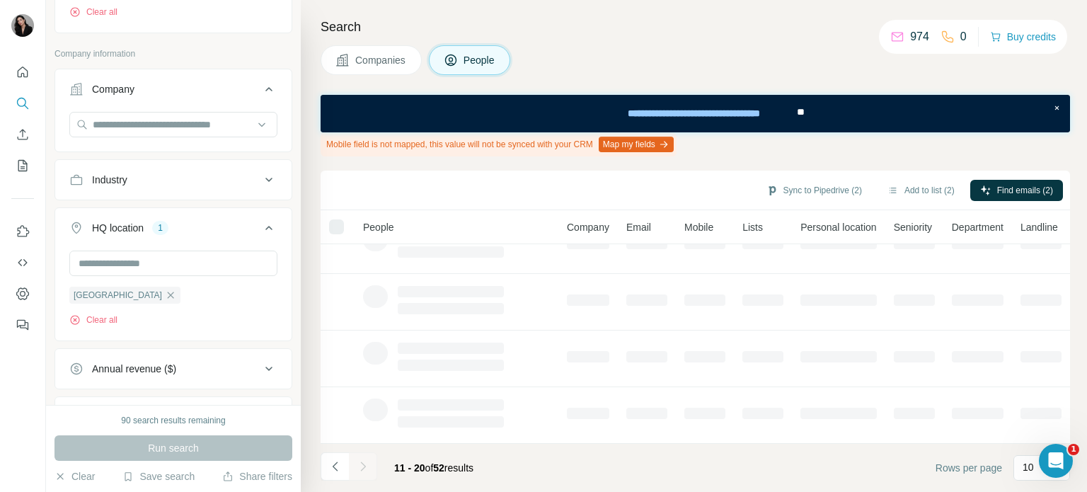
click at [340, 469] on icon "Navigate to previous page" at bounding box center [335, 466] width 14 height 14
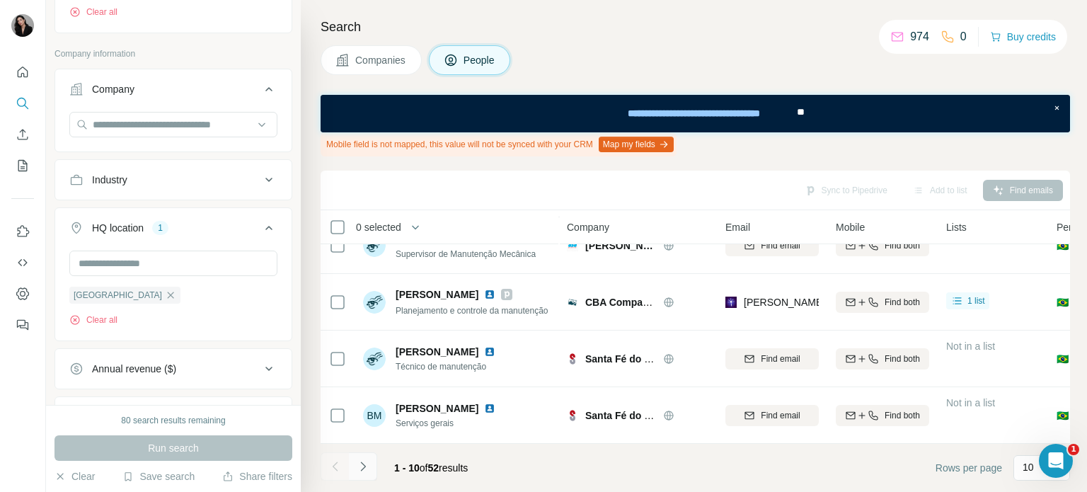
click at [362, 472] on icon "Navigate to next page" at bounding box center [363, 466] width 14 height 14
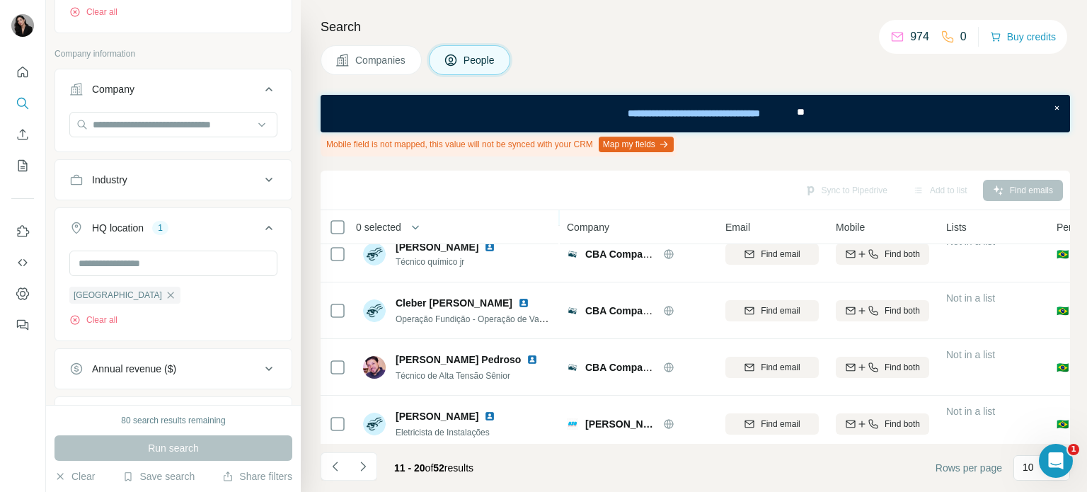
scroll to position [142, 0]
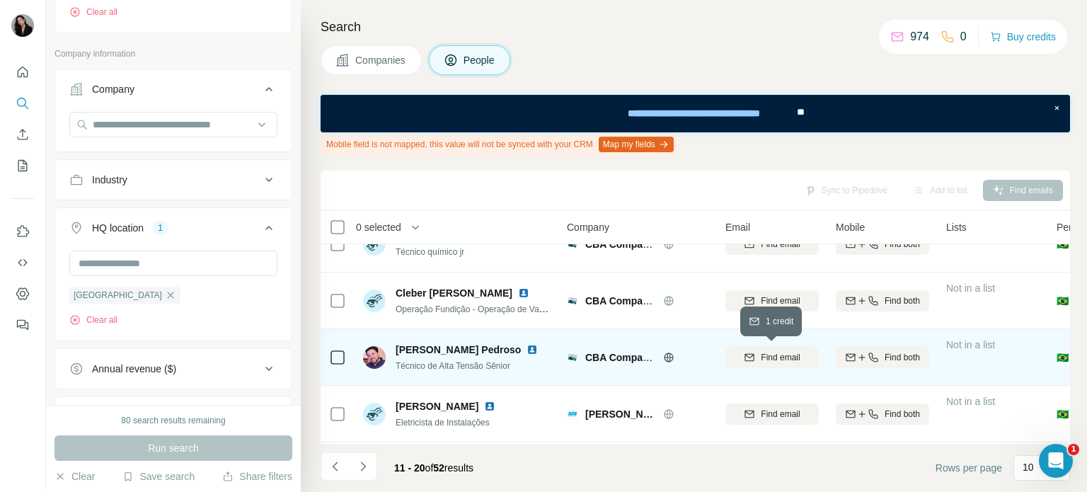
click at [786, 353] on span "Find email" at bounding box center [780, 357] width 39 height 13
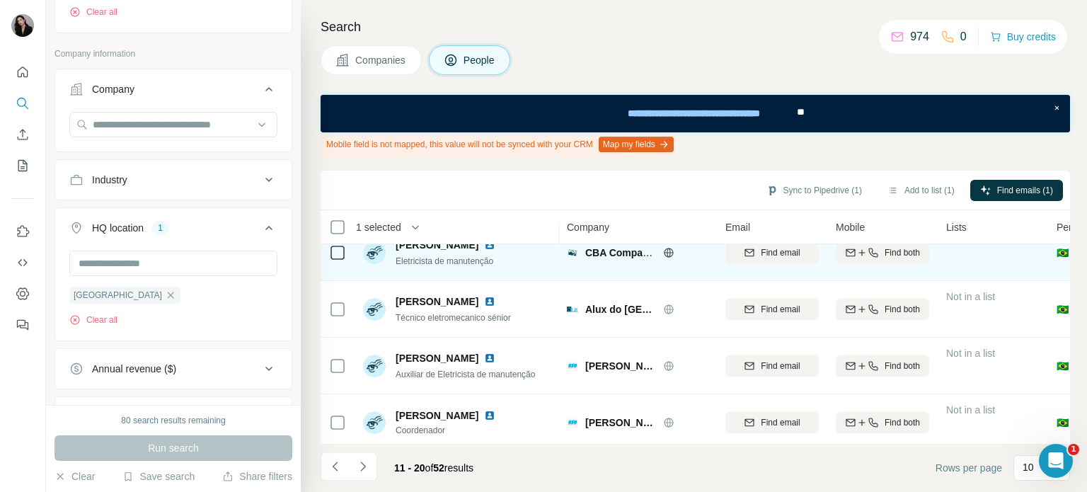
scroll to position [374, 0]
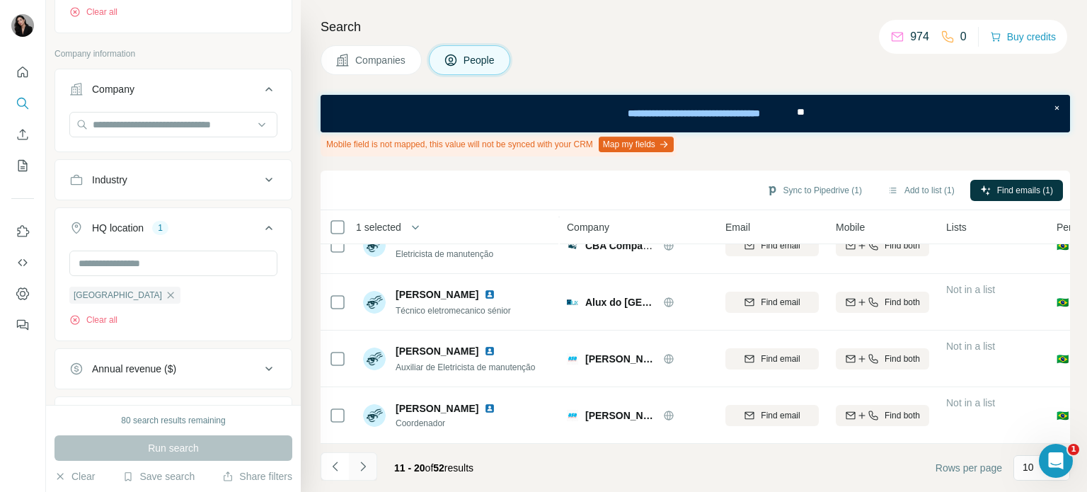
click at [363, 472] on icon "Navigate to next page" at bounding box center [363, 466] width 14 height 14
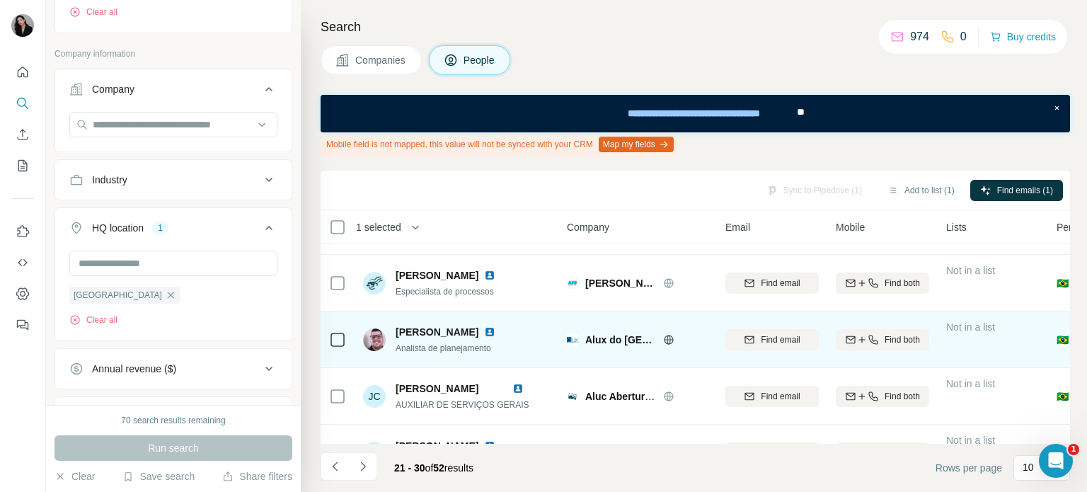
scroll to position [0, 0]
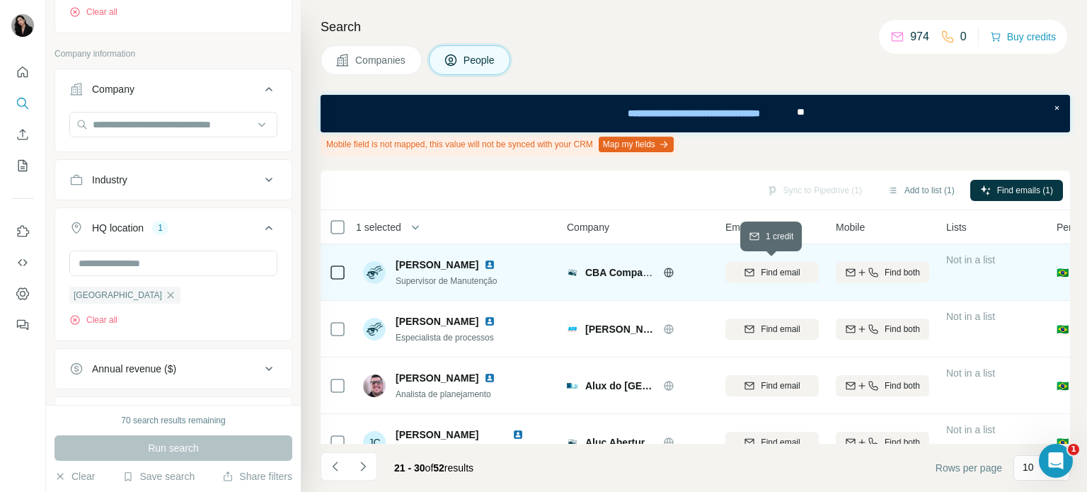
click at [765, 275] on span "Find email" at bounding box center [780, 272] width 39 height 13
click at [339, 263] on div at bounding box center [337, 272] width 17 height 39
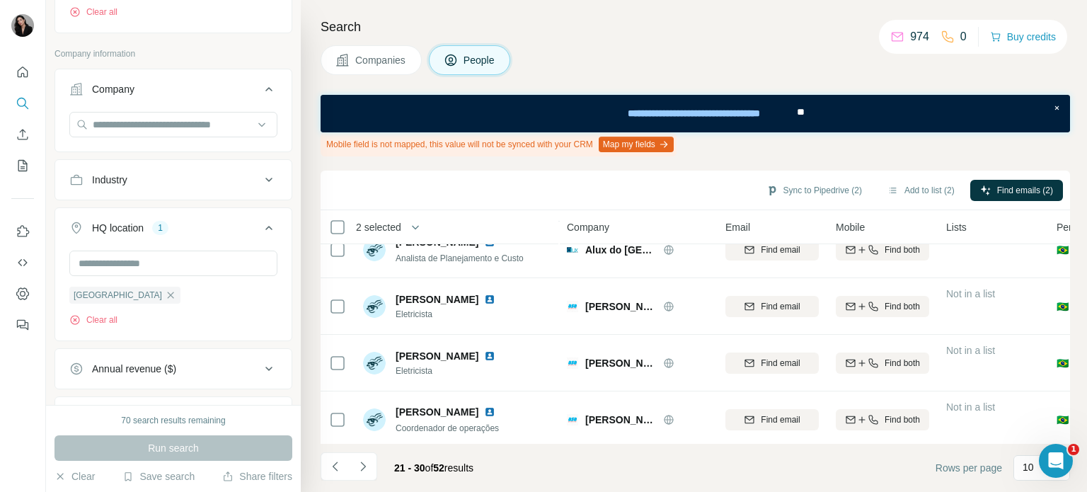
scroll to position [374, 0]
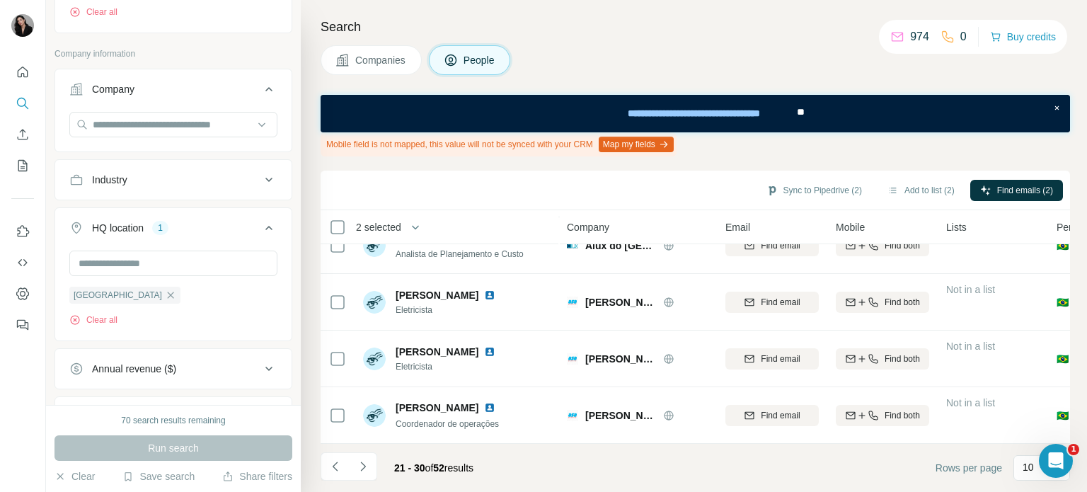
click at [356, 462] on icon "Navigate to next page" at bounding box center [363, 466] width 14 height 14
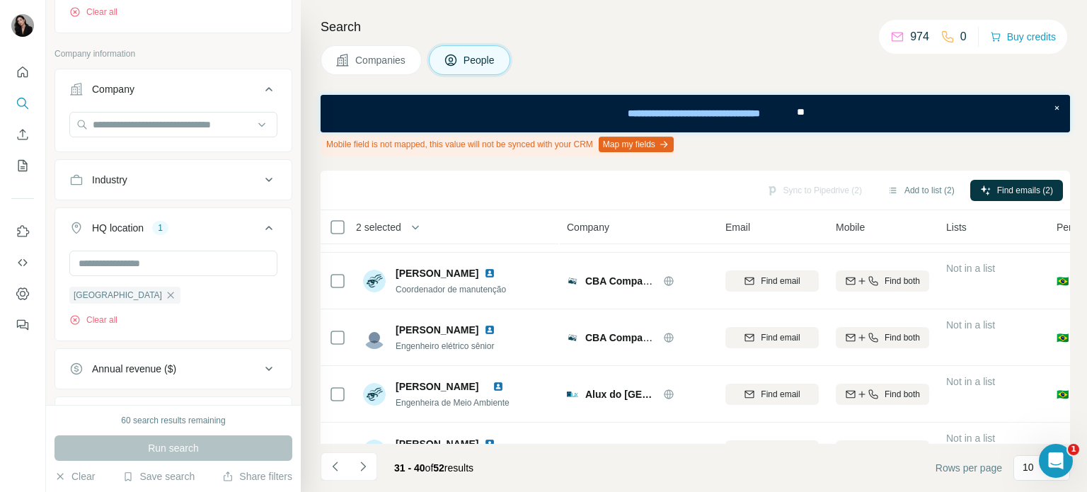
scroll to position [0, 0]
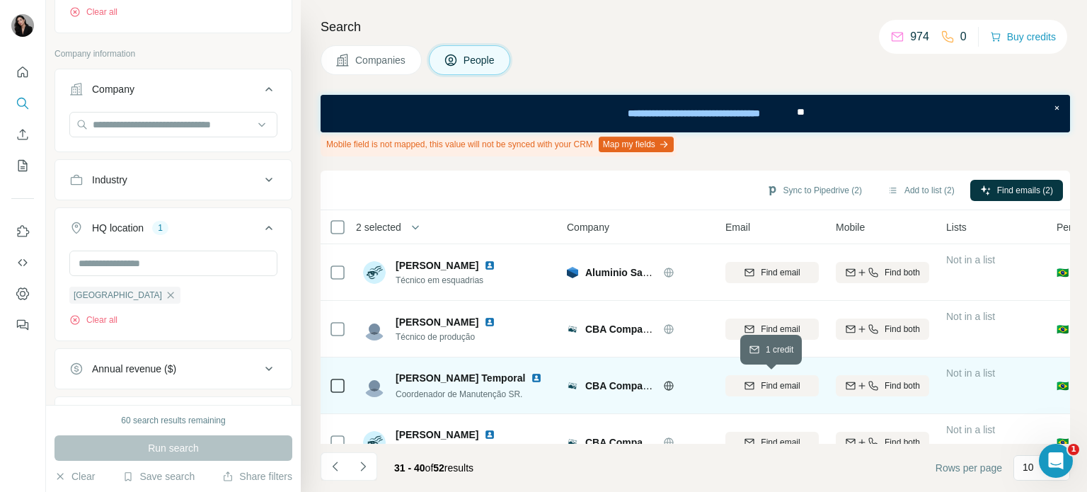
click at [784, 390] on span "Find email" at bounding box center [780, 385] width 39 height 13
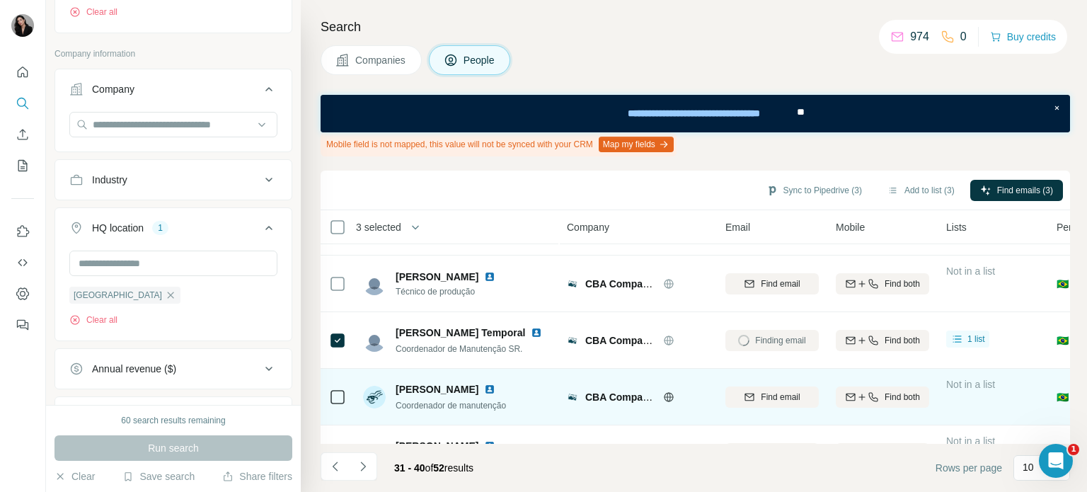
scroll to position [71, 0]
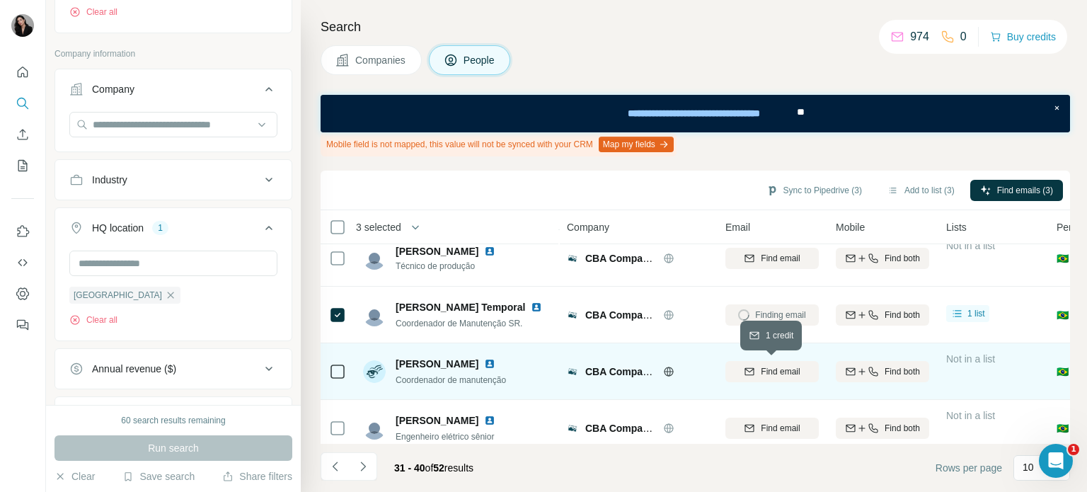
click at [780, 369] on span "Find email" at bounding box center [780, 371] width 39 height 13
click at [365, 464] on icon "Navigate to next page" at bounding box center [363, 466] width 14 height 14
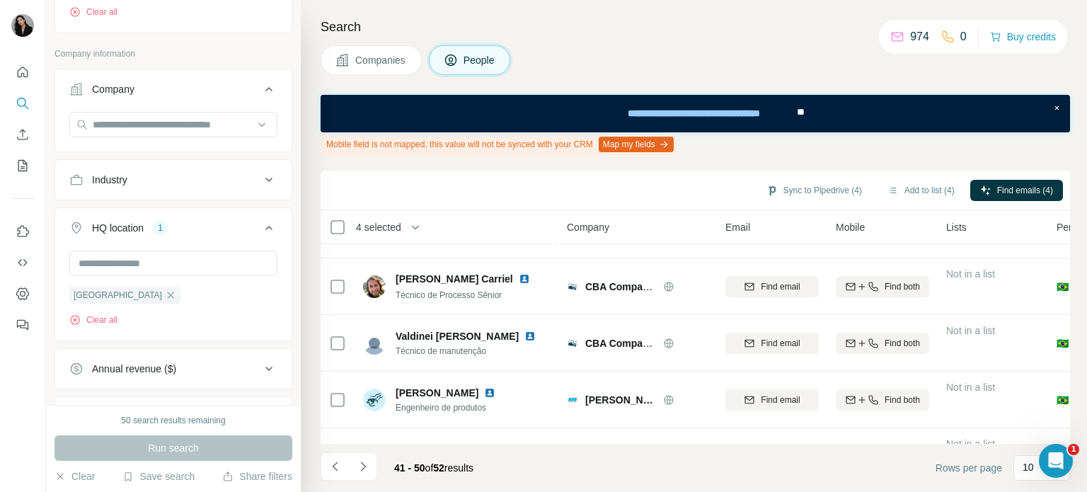
scroll to position [374, 0]
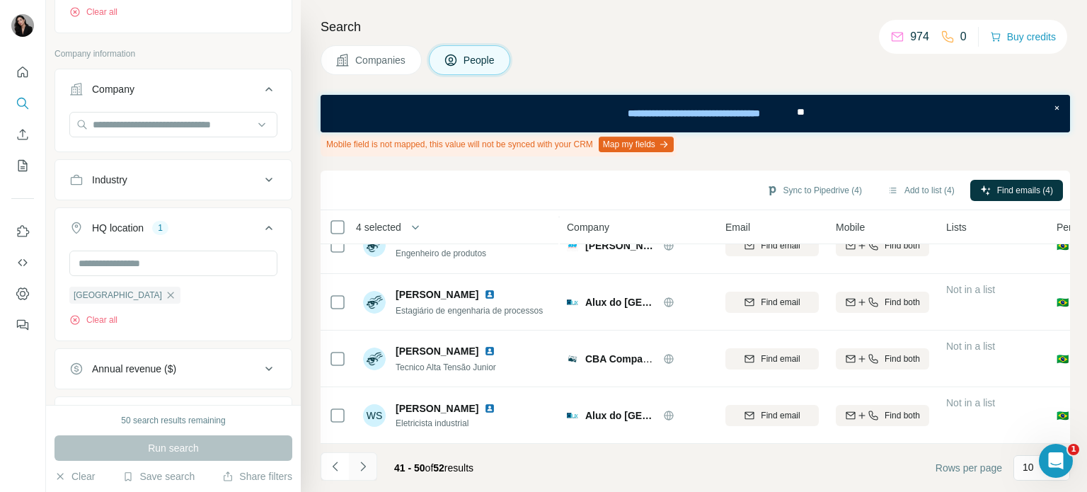
click at [362, 466] on icon "Navigate to next page" at bounding box center [363, 466] width 14 height 14
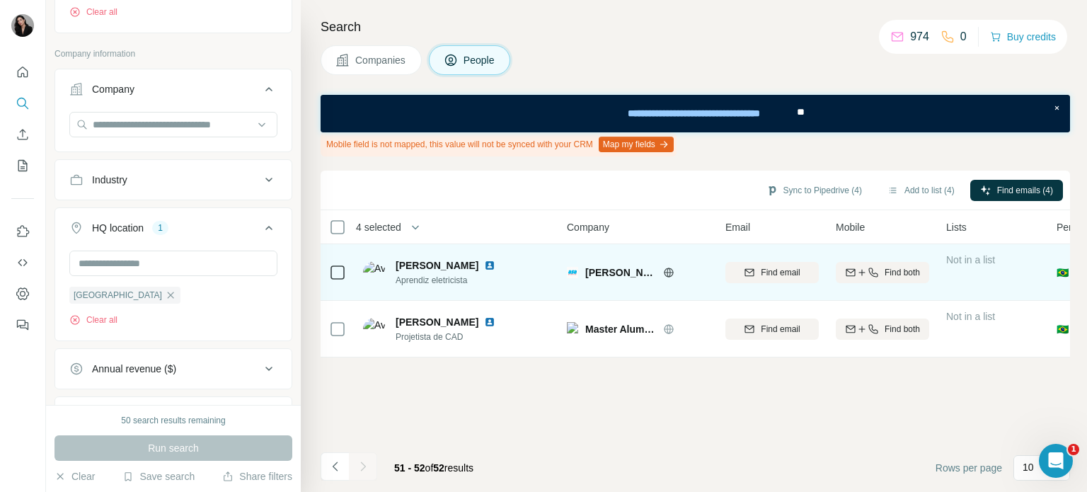
scroll to position [0, 0]
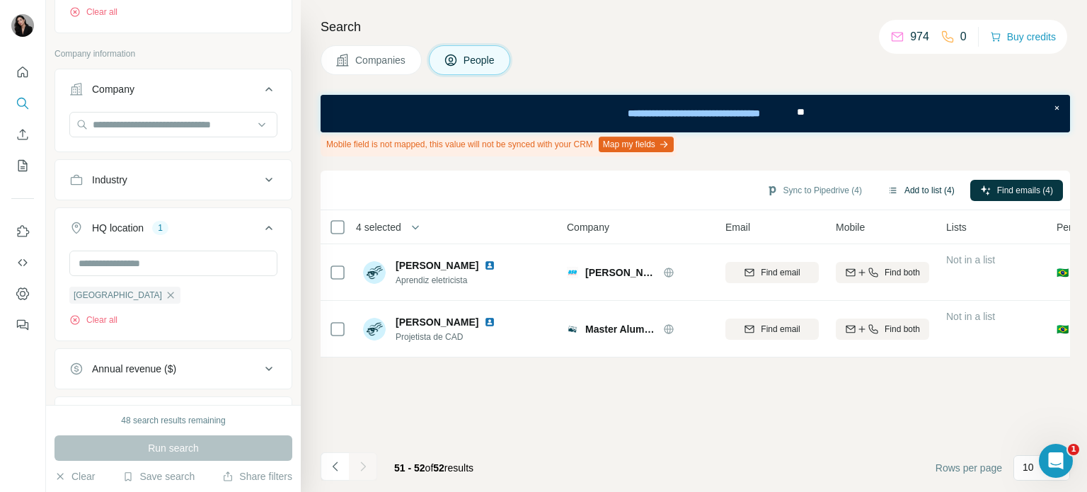
click at [924, 190] on button "Add to list (4)" at bounding box center [921, 190] width 87 height 21
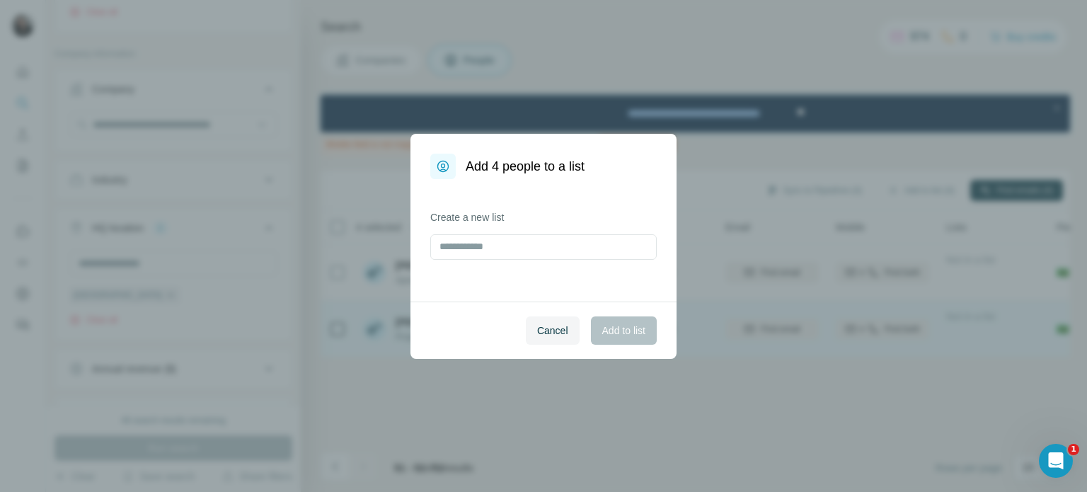
click at [544, 336] on span "Cancel" at bounding box center [552, 330] width 31 height 14
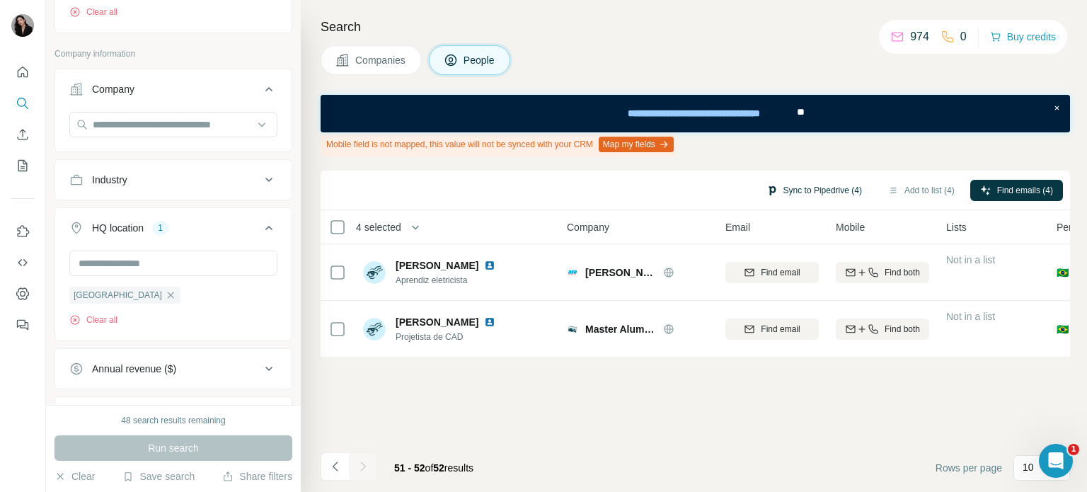
click at [799, 183] on button "Sync to Pipedrive (4)" at bounding box center [814, 190] width 115 height 21
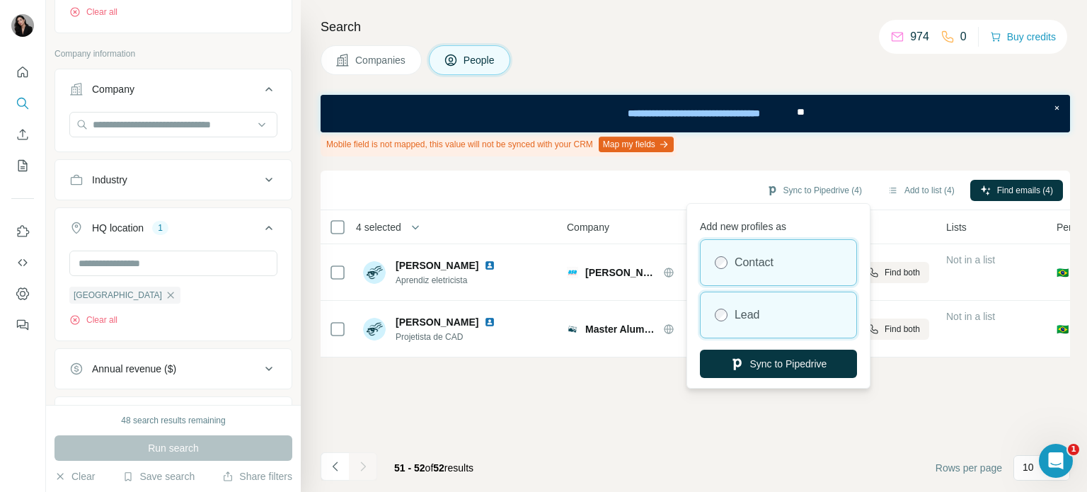
click at [779, 310] on div "Lead" at bounding box center [779, 314] width 156 height 45
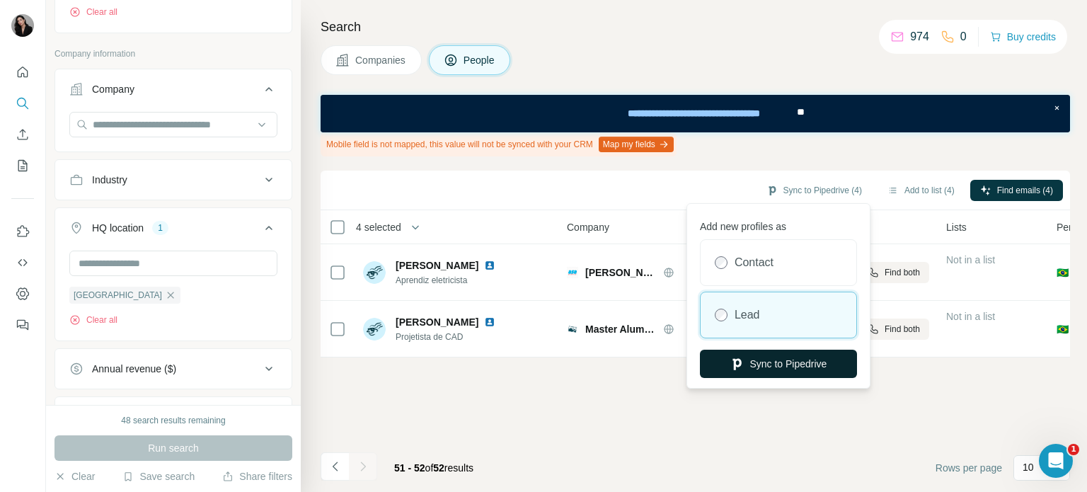
click at [791, 372] on button "Sync to Pipedrive" at bounding box center [778, 364] width 157 height 28
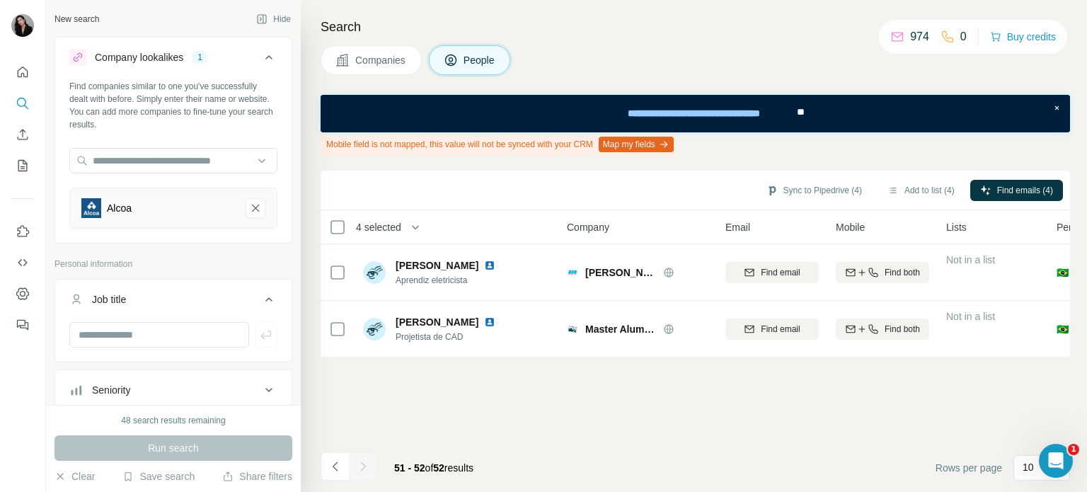
drag, startPoint x: 252, startPoint y: 209, endPoint x: 237, endPoint y: 200, distance: 17.5
click at [252, 207] on button "Alcoa-remove-button" at bounding box center [256, 208] width 20 height 20
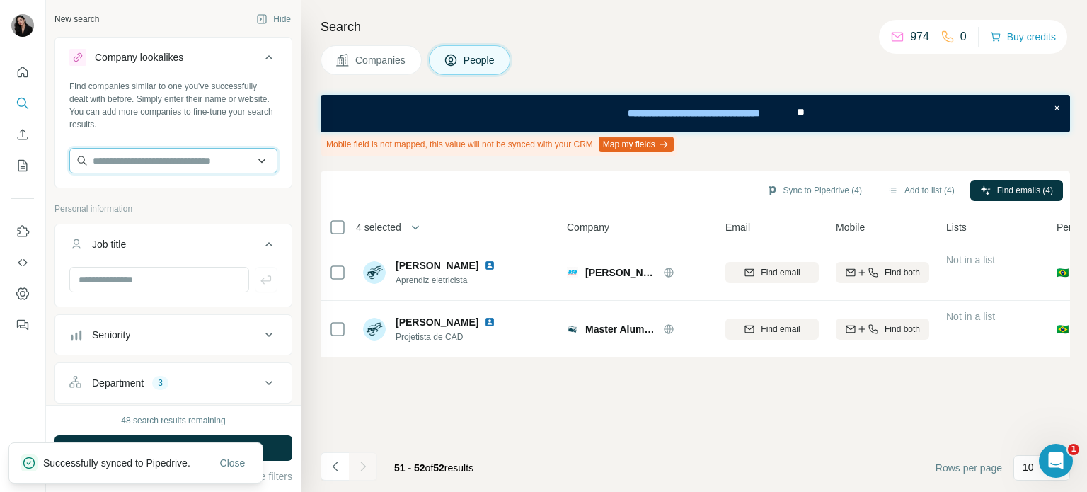
click at [156, 167] on input "text" at bounding box center [173, 160] width 208 height 25
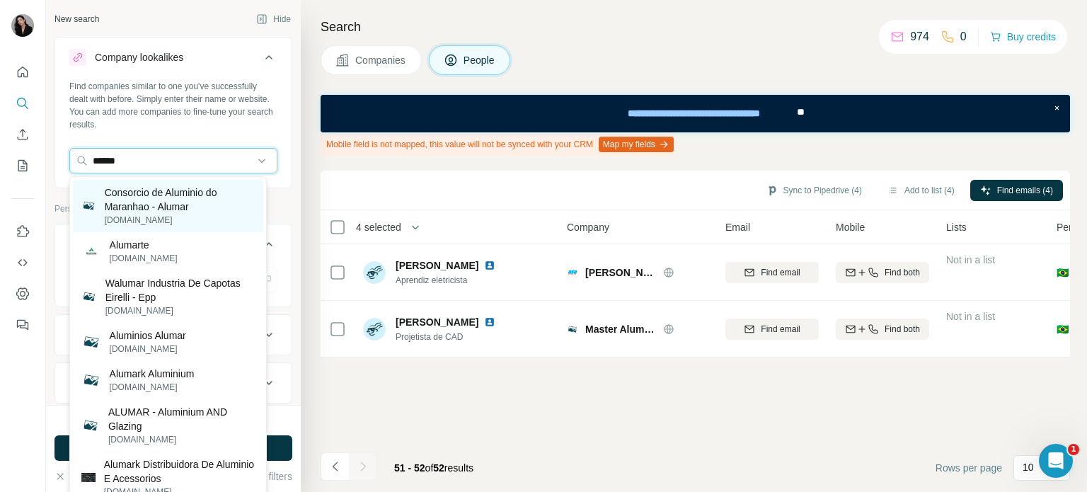
type input "******"
click at [127, 202] on p "Consorcio de Aluminio do Maranhao - Alumar" at bounding box center [180, 199] width 150 height 28
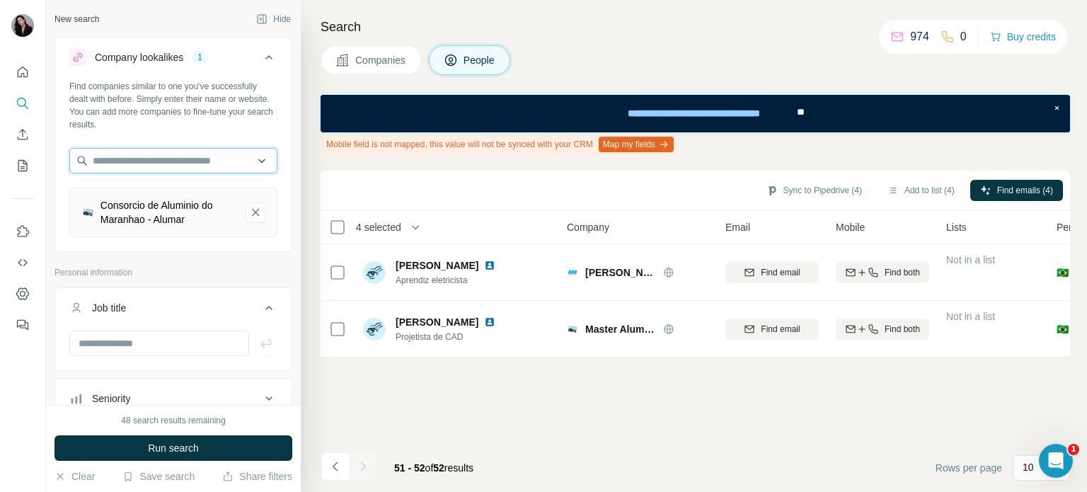
click at [161, 166] on input "text" at bounding box center [173, 160] width 208 height 25
type input "******"
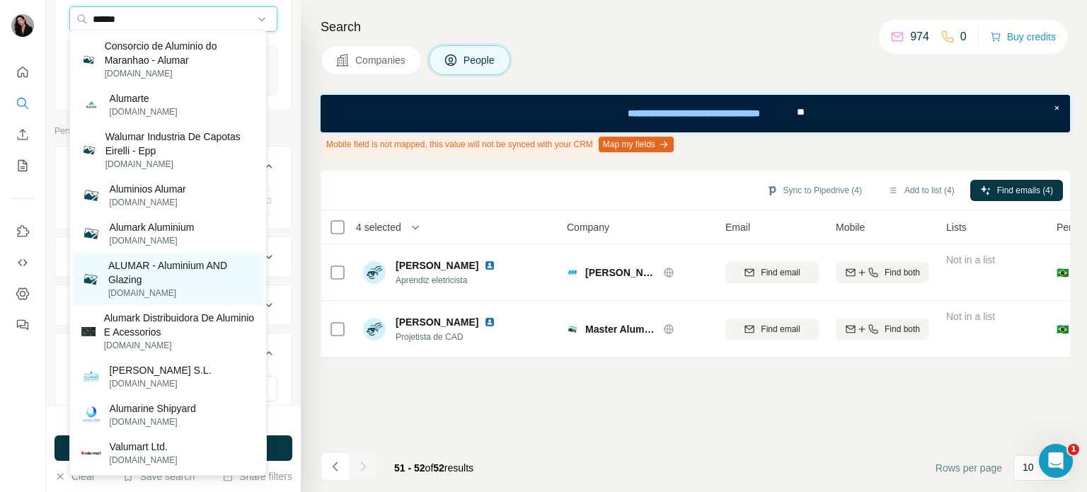
scroll to position [283, 0]
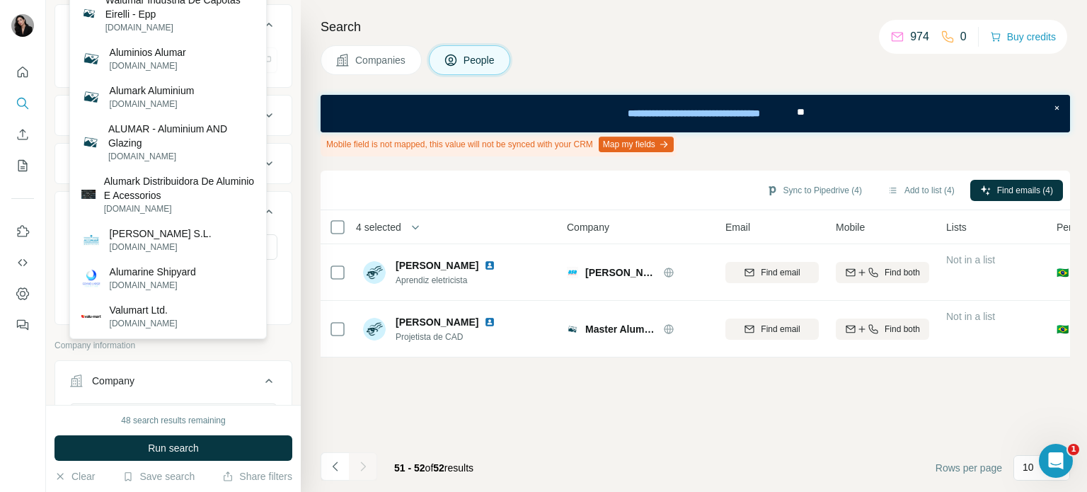
click at [230, 348] on p "Company information" at bounding box center [174, 345] width 238 height 13
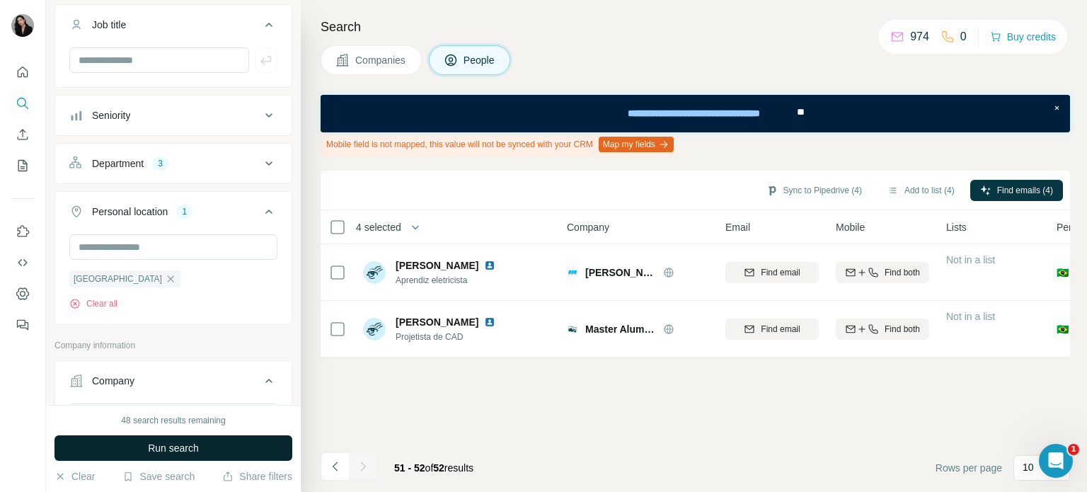
click at [183, 449] on span "Run search" at bounding box center [173, 448] width 51 height 14
